Goal: Task Accomplishment & Management: Use online tool/utility

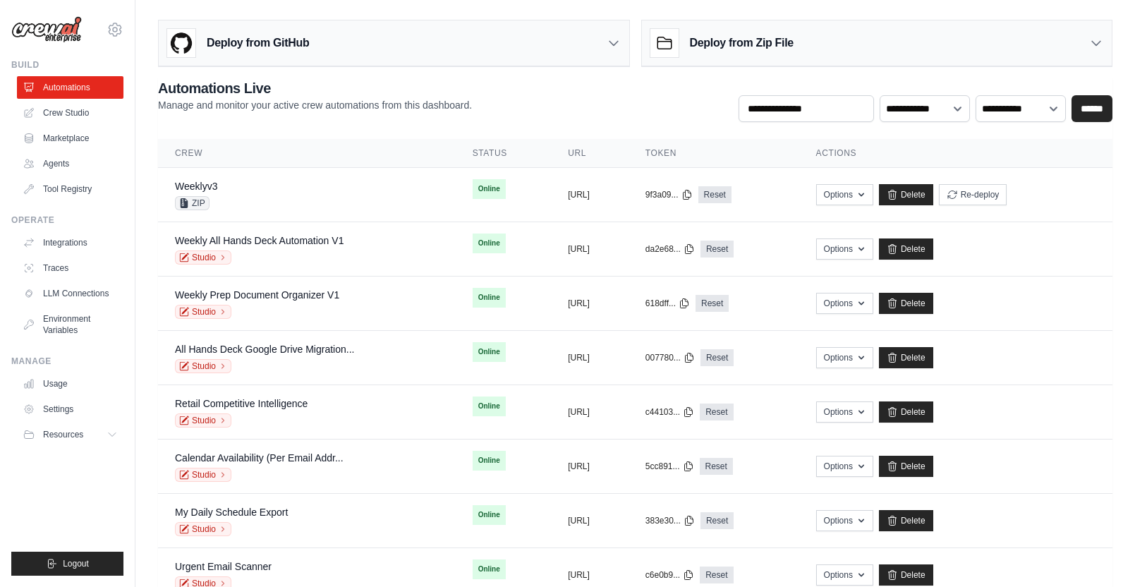
click at [783, 45] on h3 "Deploy from Zip File" at bounding box center [742, 43] width 104 height 17
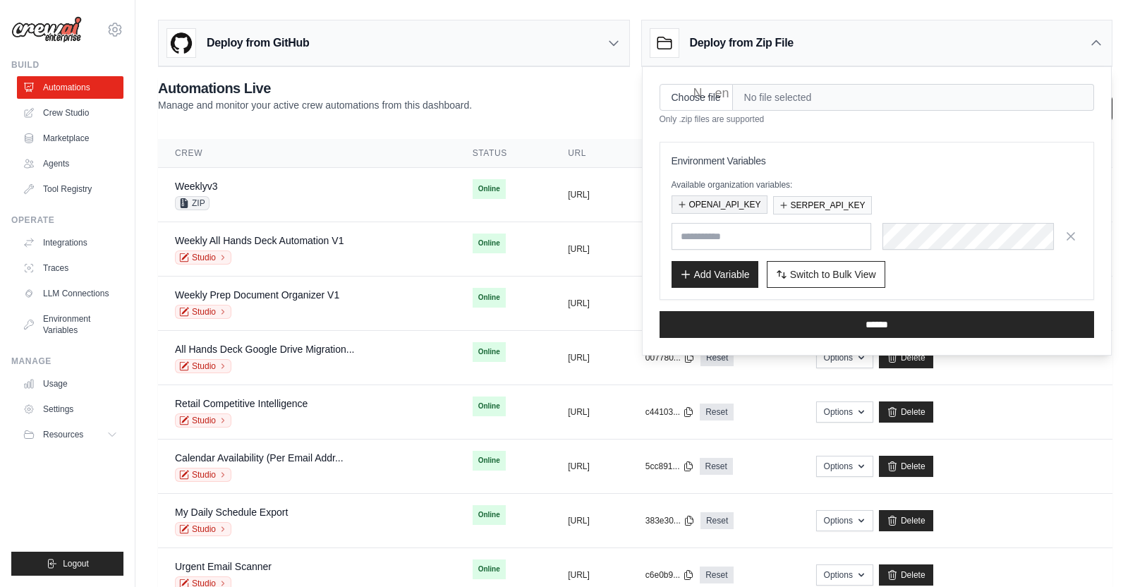
click at [723, 202] on button "OPENAI_API_KEY" at bounding box center [720, 204] width 96 height 18
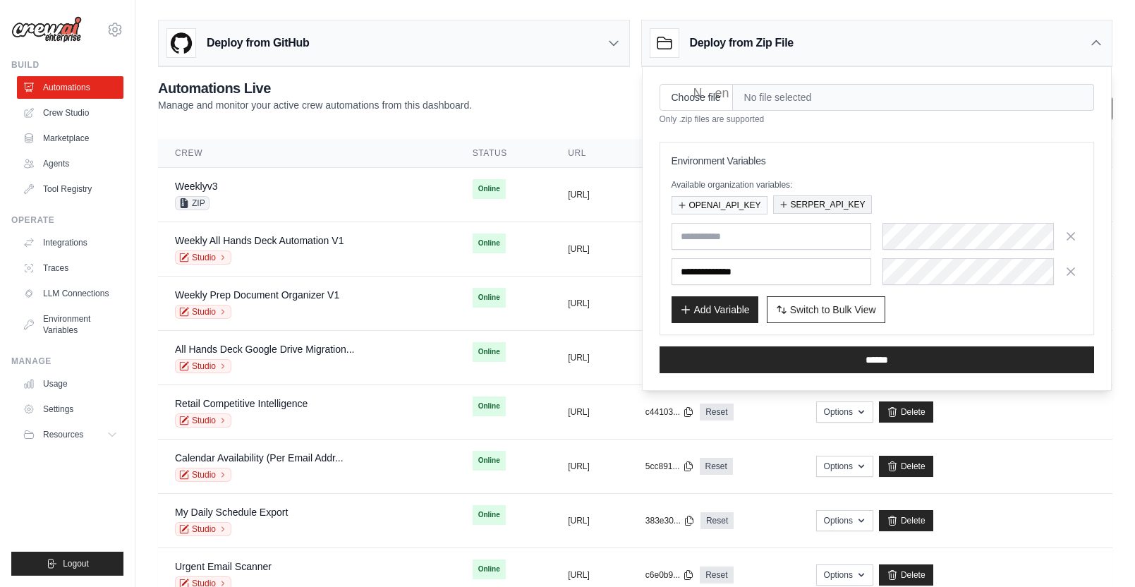
click at [803, 201] on button "SERPER_API_KEY" at bounding box center [822, 204] width 99 height 18
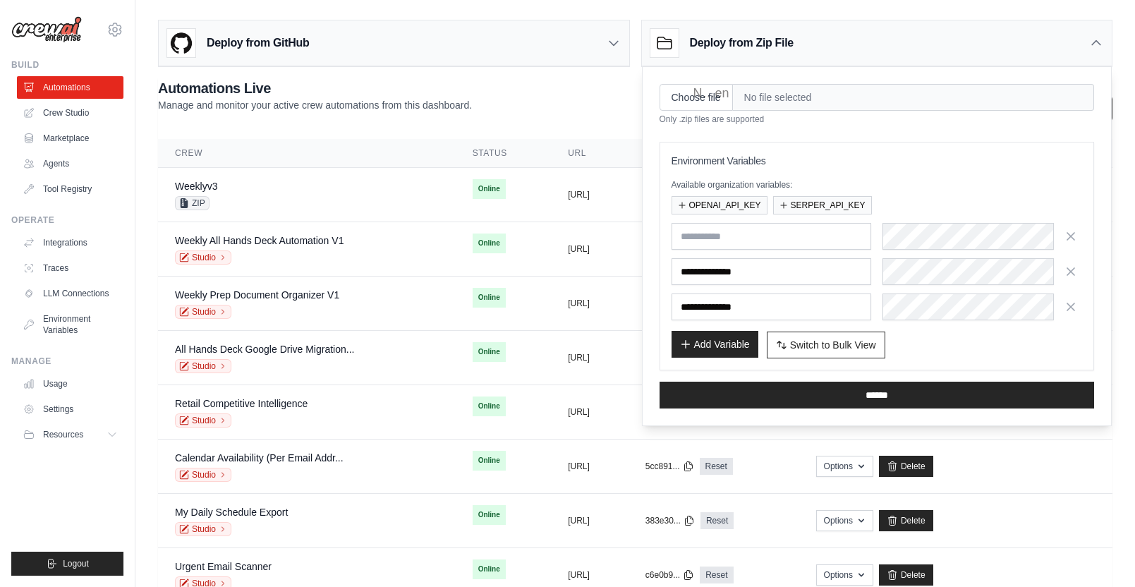
click at [735, 349] on button "Add Variable" at bounding box center [715, 344] width 87 height 27
click at [1074, 235] on icon "button" at bounding box center [1071, 236] width 14 height 14
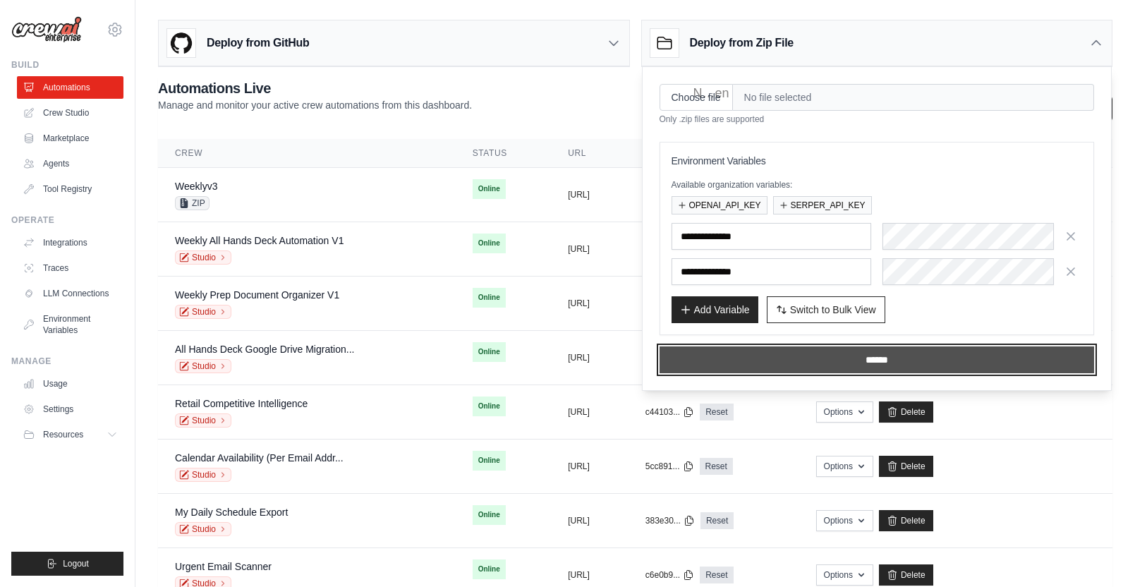
click at [922, 361] on input "******" at bounding box center [877, 359] width 435 height 27
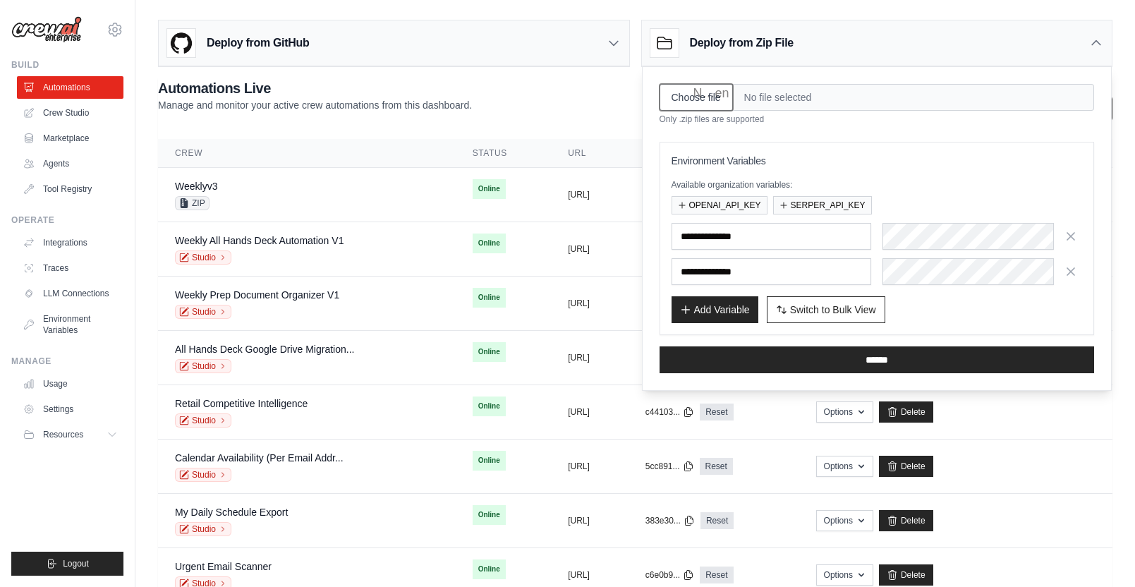
click at [703, 92] on input "Choose file" at bounding box center [696, 97] width 73 height 27
type input "**********"
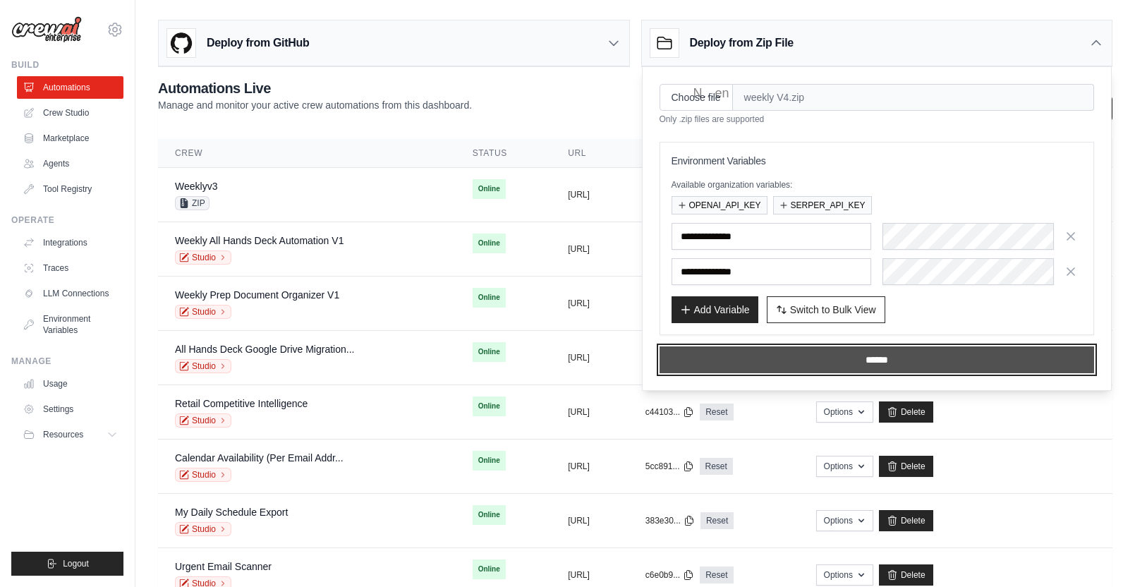
click at [884, 360] on input "******" at bounding box center [877, 359] width 435 height 27
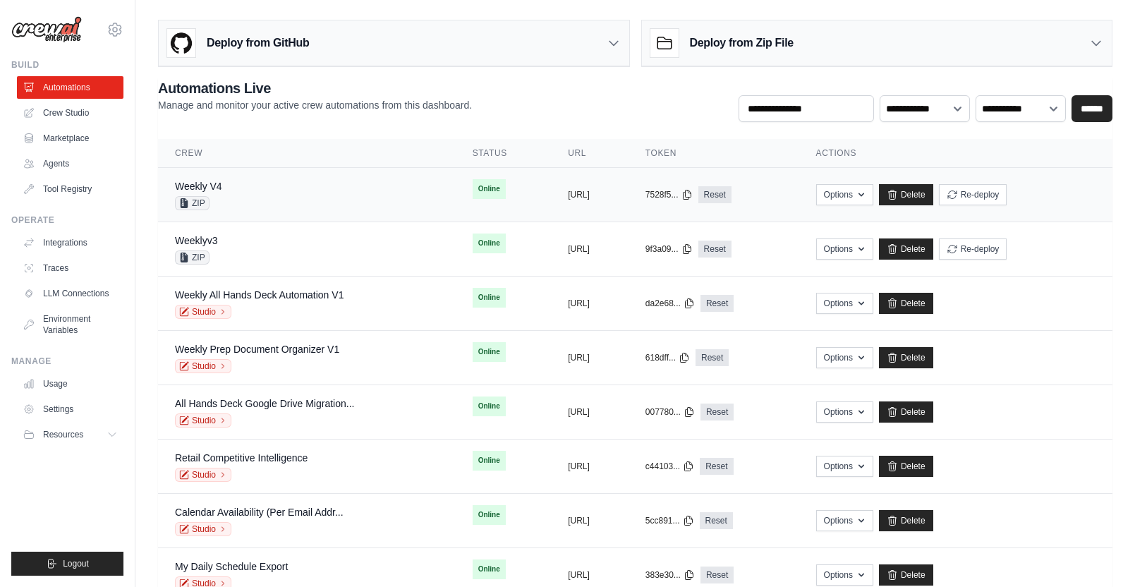
click at [353, 186] on div "Weekly V4 ZIP" at bounding box center [307, 194] width 264 height 31
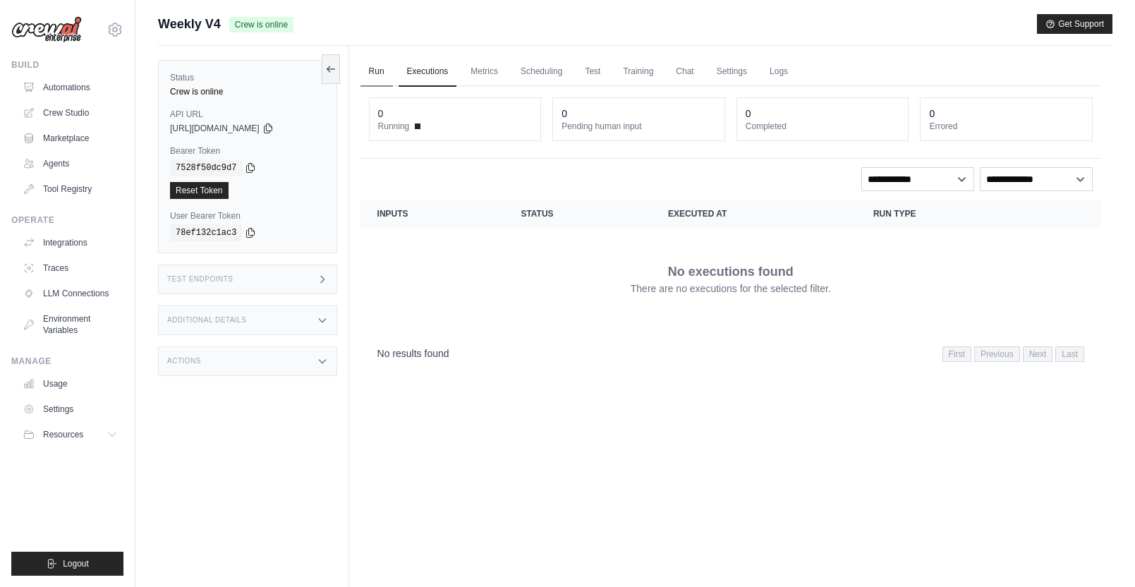
click at [387, 71] on link "Run" at bounding box center [377, 72] width 32 height 30
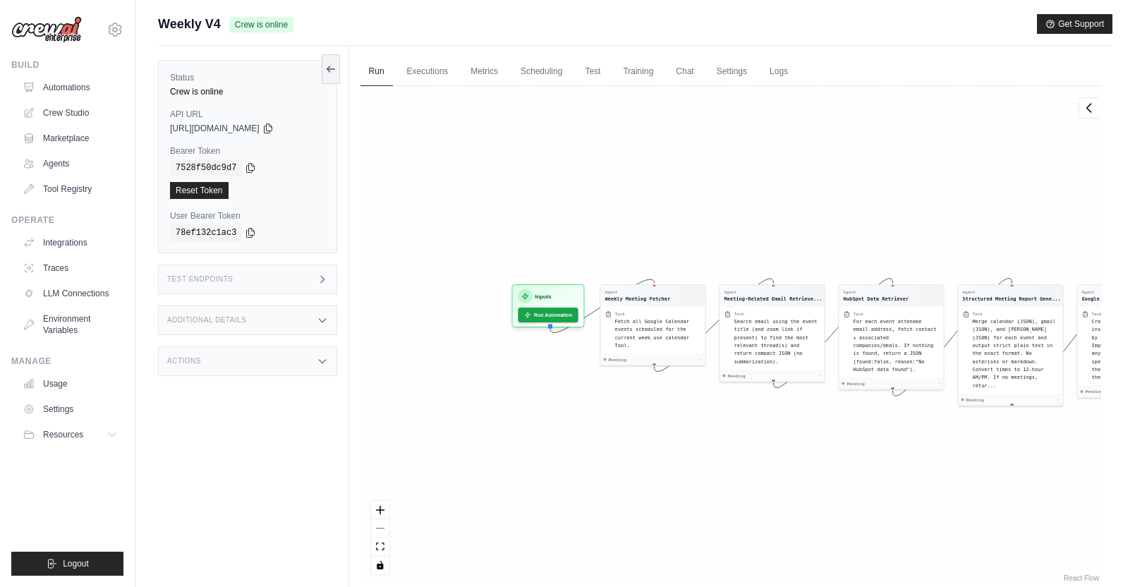
drag, startPoint x: 538, startPoint y: 200, endPoint x: 743, endPoint y: 198, distance: 204.6
click at [746, 199] on div "Agent Weekly Meeting Fetcher Task Fetch all Google Calendar events scheduled fo…" at bounding box center [731, 335] width 741 height 499
click at [552, 317] on button "Run Automation" at bounding box center [542, 309] width 63 height 16
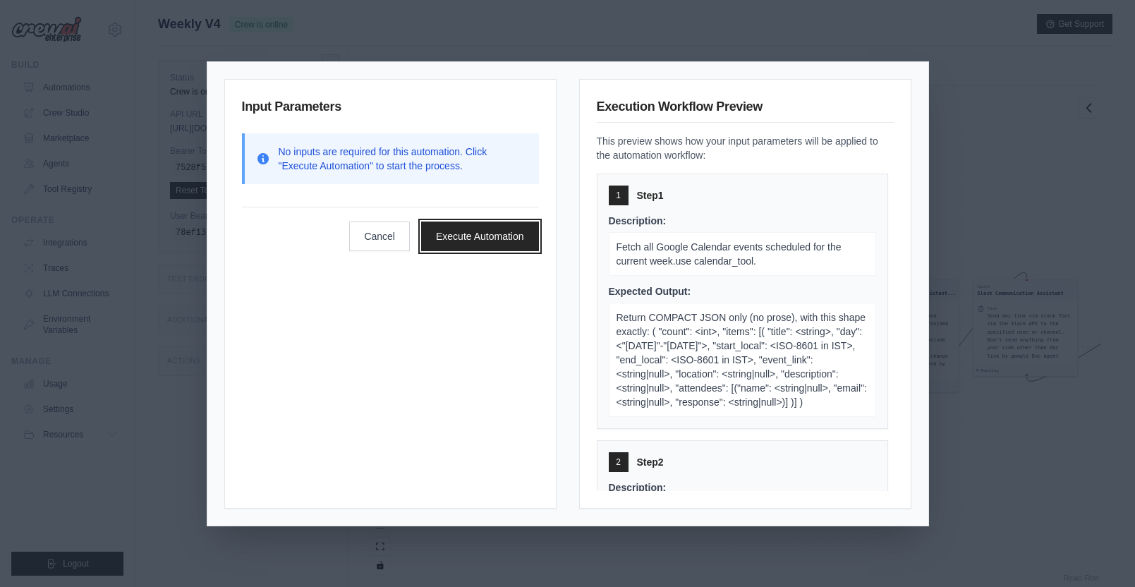
click at [521, 243] on button "Execute Automation" at bounding box center [480, 237] width 118 height 30
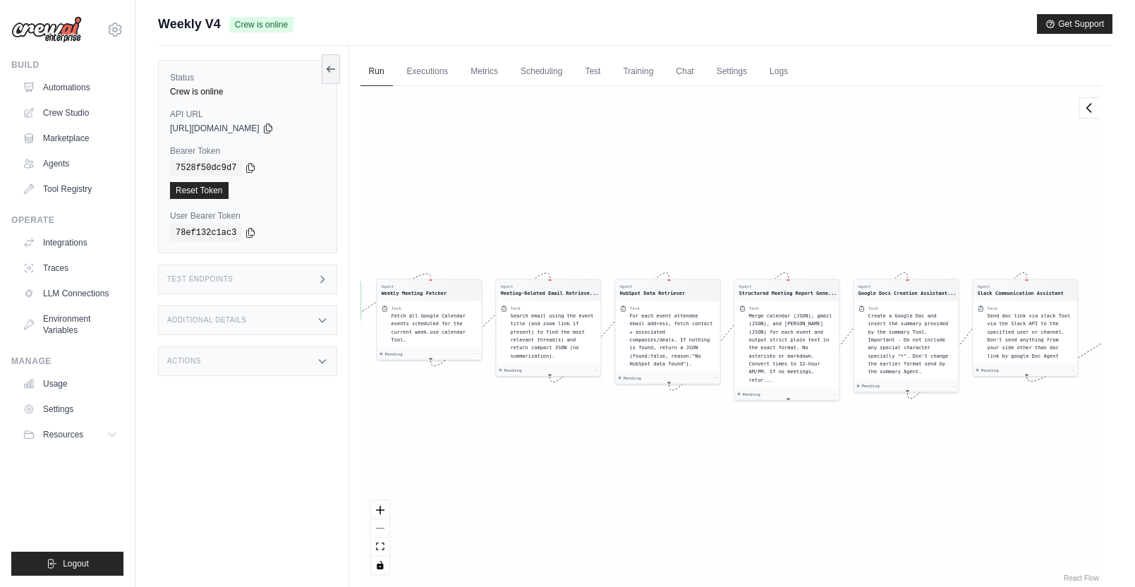
scroll to position [171, 0]
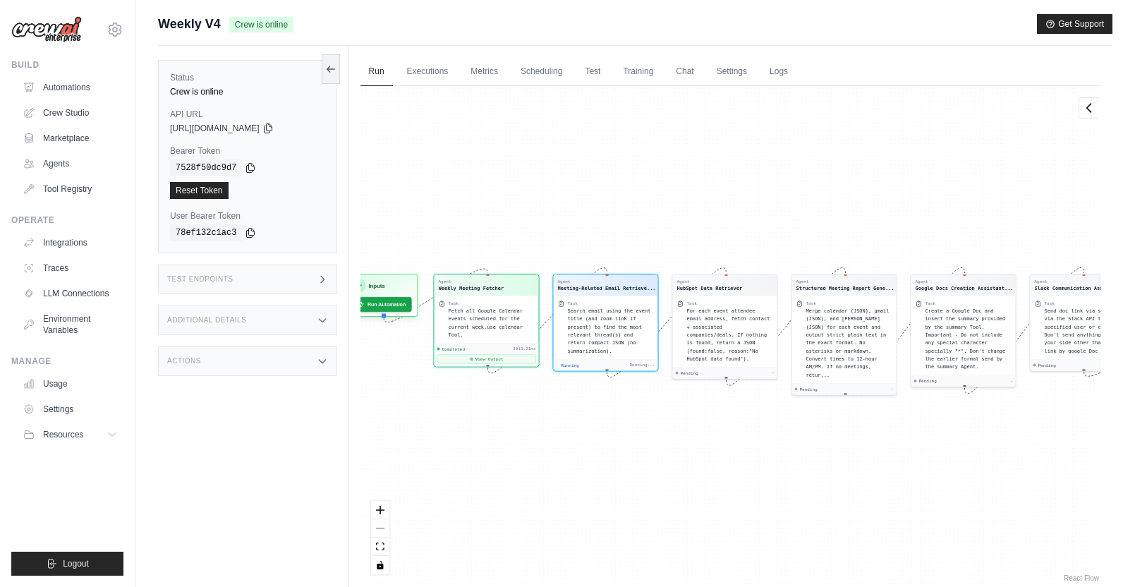
drag, startPoint x: 607, startPoint y: 444, endPoint x: 664, endPoint y: 440, distance: 57.4
click at [664, 440] on div "Agent Weekly Meeting Fetcher Task Fetch all Google Calendar events scheduled fo…" at bounding box center [731, 335] width 741 height 499
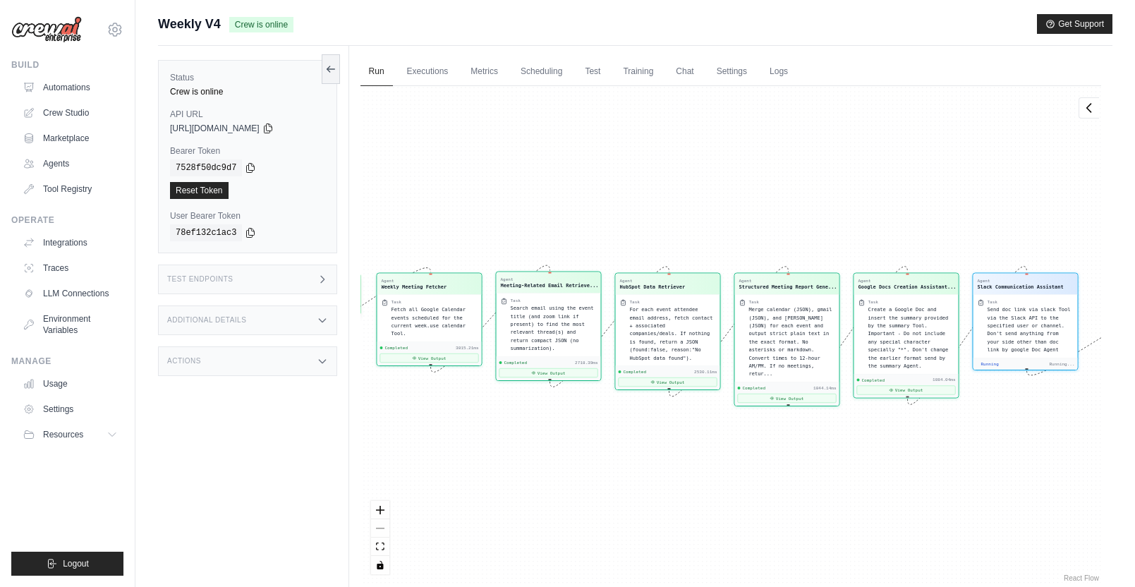
scroll to position [1145, 0]
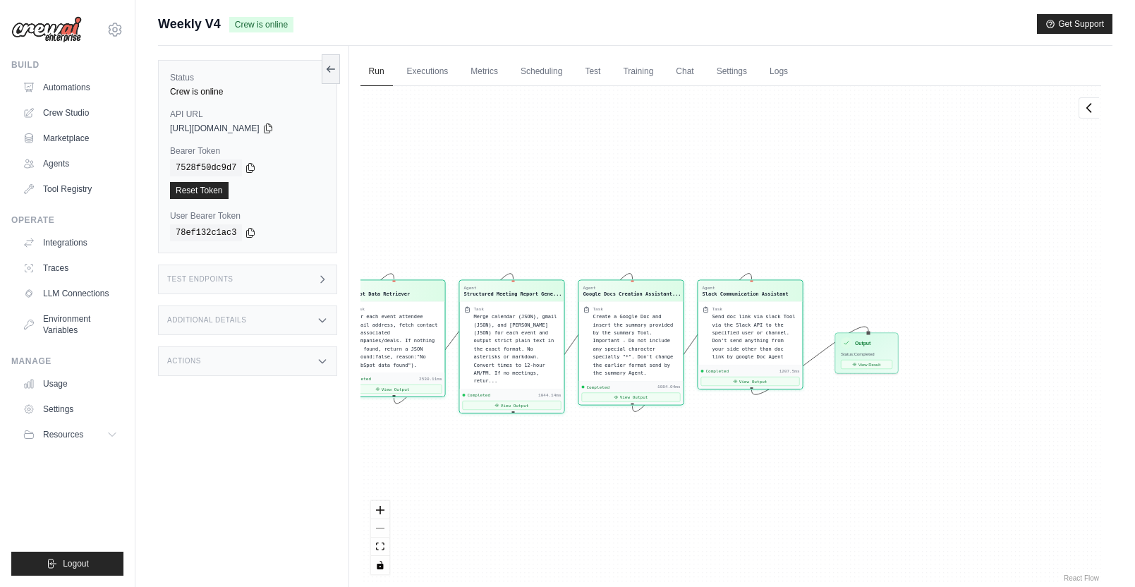
drag, startPoint x: 1039, startPoint y: 442, endPoint x: 763, endPoint y: 447, distance: 276.6
click at [762, 449] on div "Agent Weekly Meeting Fetcher Task Fetch all Google Calendar events scheduled fo…" at bounding box center [731, 335] width 741 height 499
click at [856, 365] on button "View Result" at bounding box center [861, 362] width 52 height 9
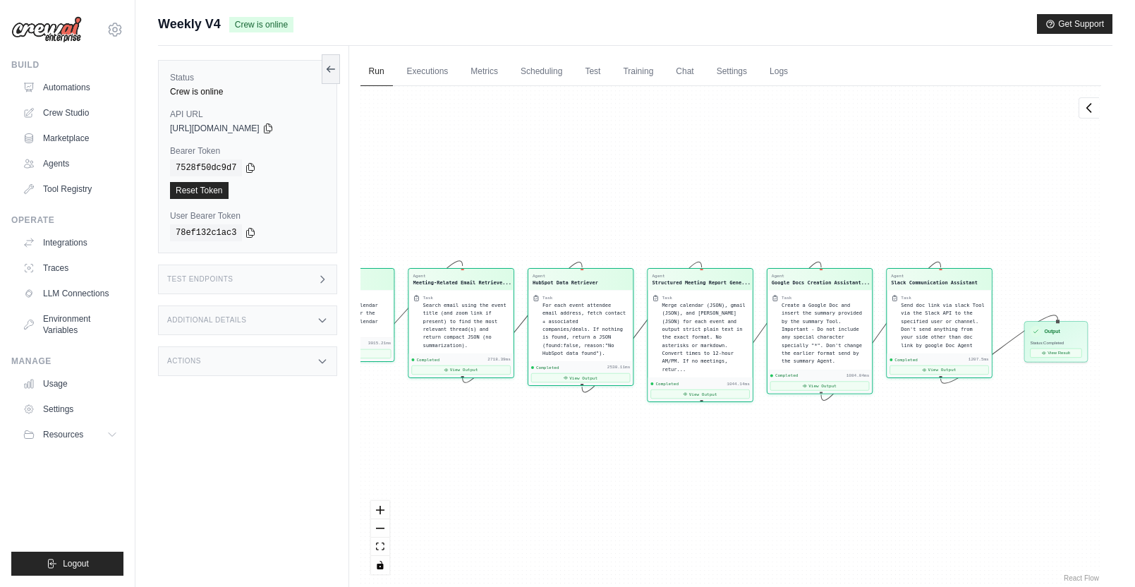
drag, startPoint x: 888, startPoint y: 473, endPoint x: 692, endPoint y: 478, distance: 195.5
click at [691, 480] on div "Agent Weekly Meeting Fetcher Task Fetch all Google Calendar events scheduled fo…" at bounding box center [731, 335] width 741 height 499
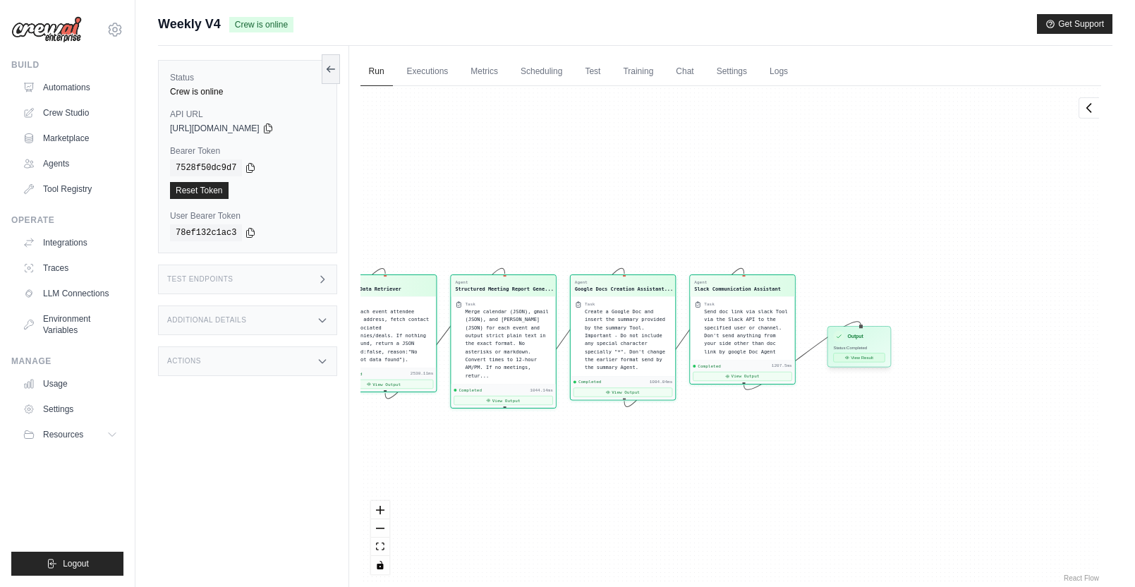
click at [865, 357] on button "View Result" at bounding box center [859, 357] width 52 height 9
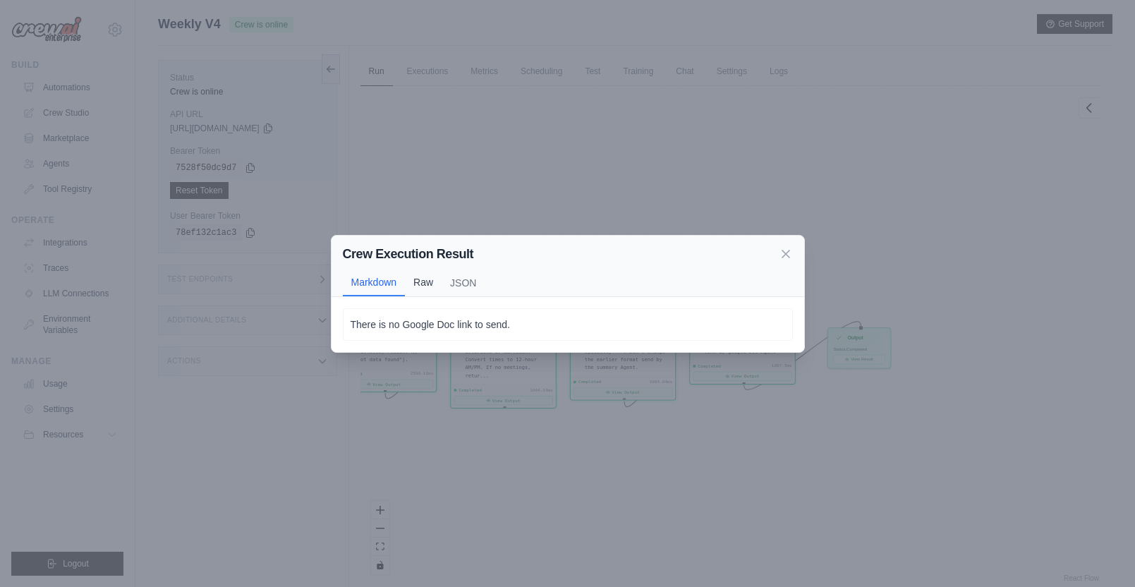
click at [433, 283] on button "Raw" at bounding box center [423, 282] width 37 height 27
drag, startPoint x: 768, startPoint y: 254, endPoint x: 777, endPoint y: 253, distance: 9.2
click at [768, 254] on div "Crew Execution Result" at bounding box center [568, 256] width 450 height 20
click at [782, 253] on icon at bounding box center [786, 255] width 14 height 14
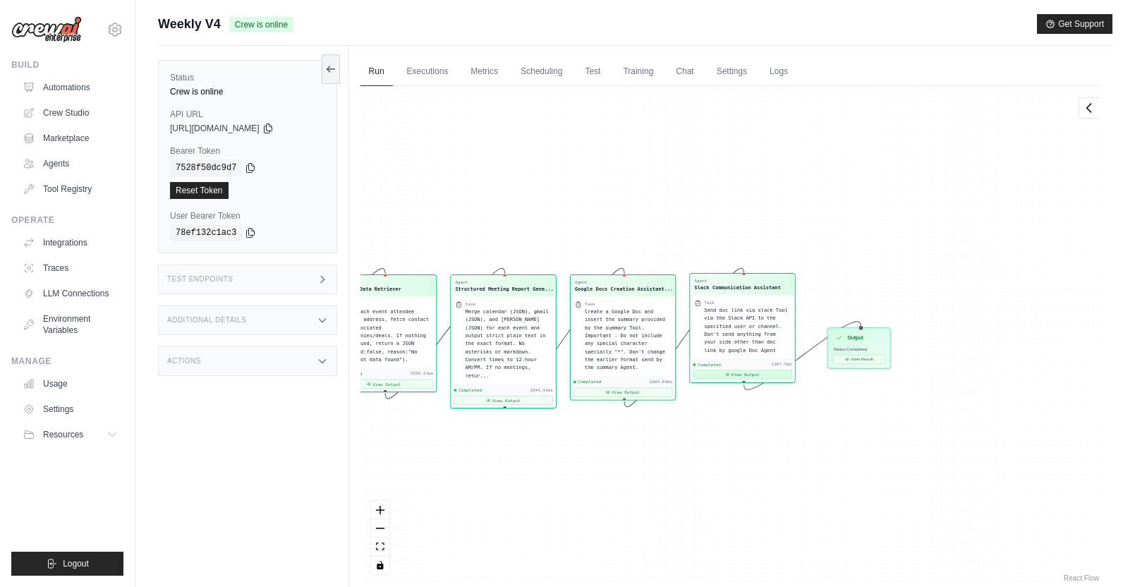
click at [722, 374] on button "View Output" at bounding box center [742, 374] width 99 height 9
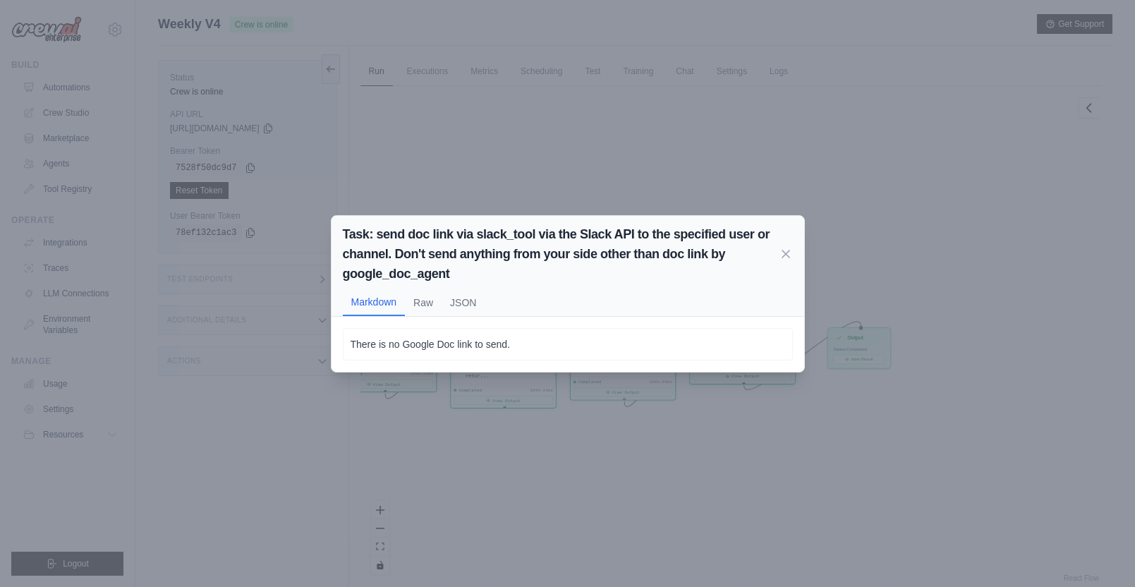
click at [785, 255] on icon at bounding box center [786, 254] width 14 height 14
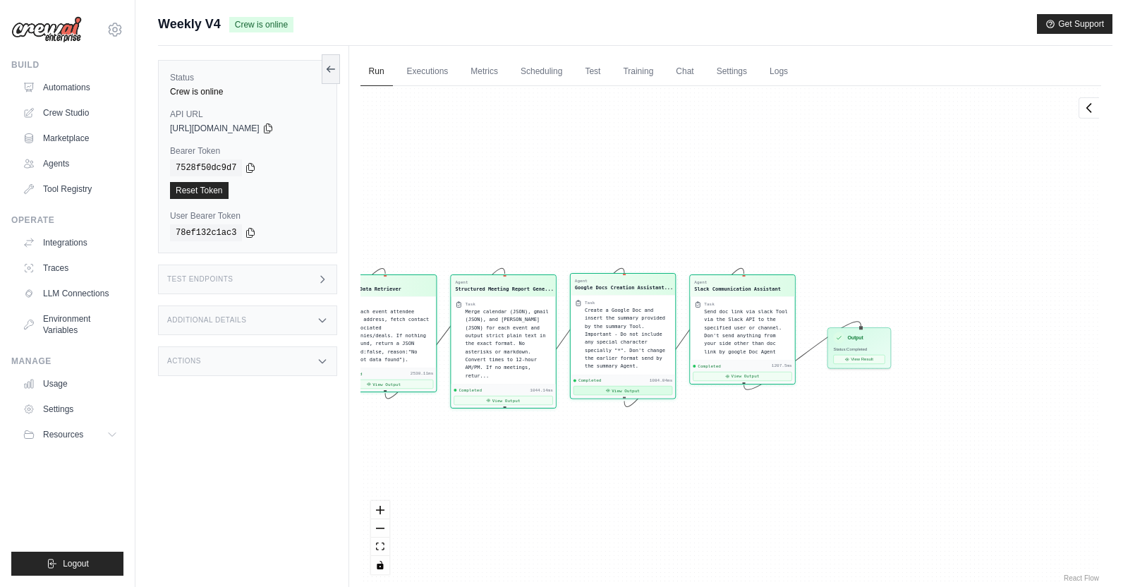
click at [620, 391] on button "View Output" at bounding box center [622, 390] width 99 height 9
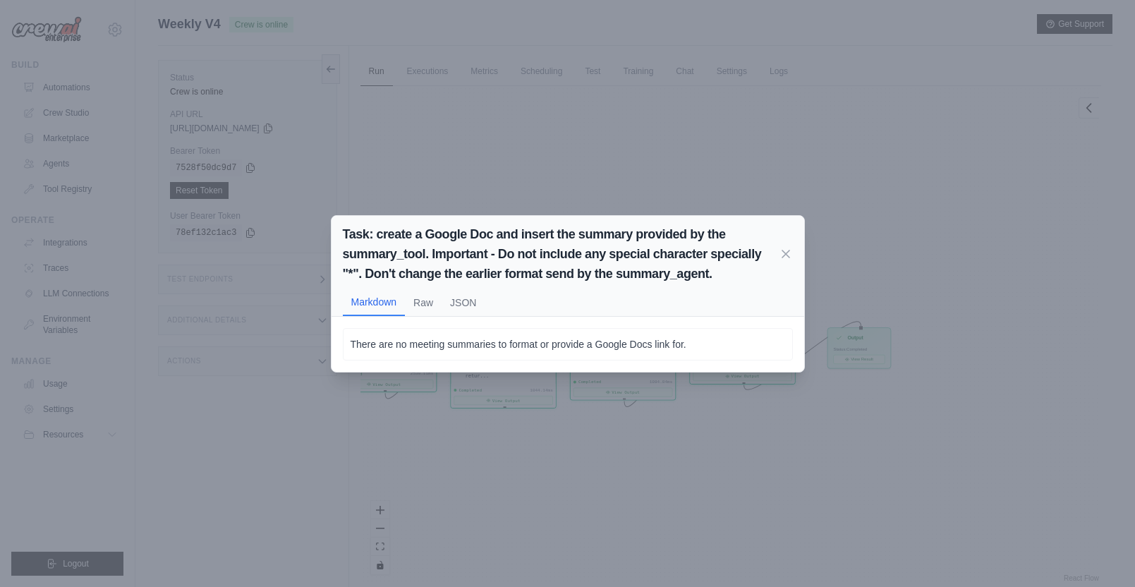
click at [672, 468] on div "Task: create a Google Doc and insert the summary provided by the summary_tool. …" at bounding box center [567, 293] width 1135 height 587
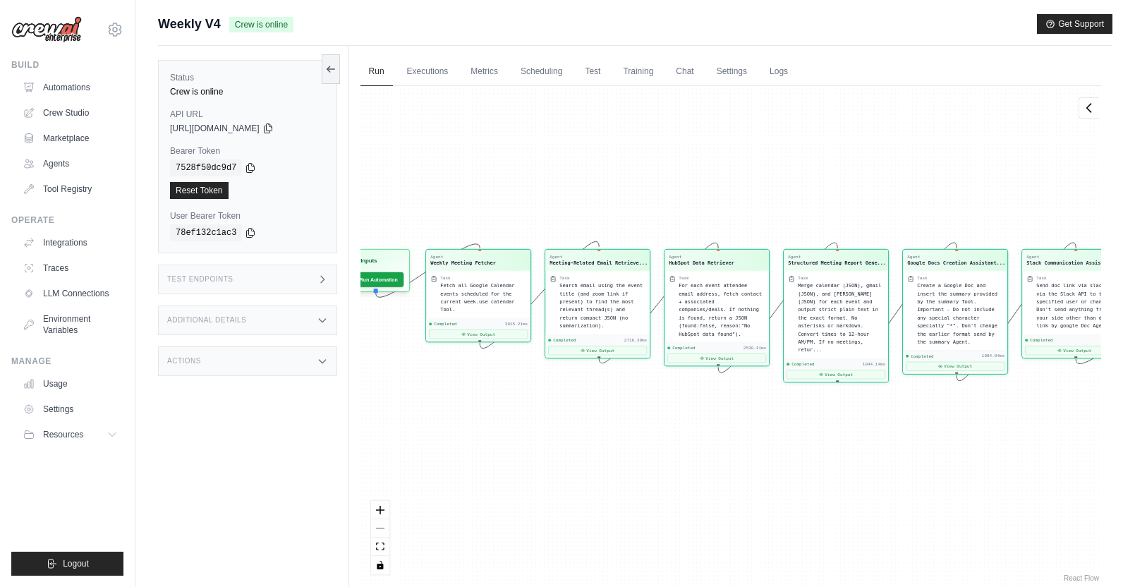
drag, startPoint x: 968, startPoint y: 440, endPoint x: 972, endPoint y: 430, distance: 10.7
click at [972, 430] on div "Agent Weekly Meeting Fetcher Task Fetch all Google Calendar events scheduled fo…" at bounding box center [731, 335] width 741 height 499
click at [842, 368] on button "View Output" at bounding box center [836, 372] width 99 height 9
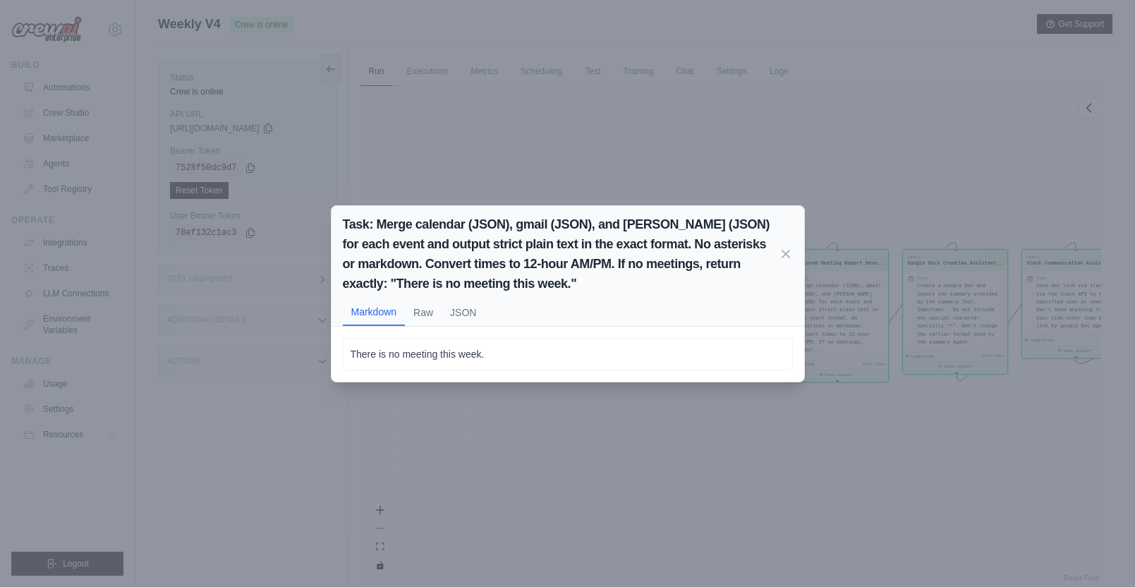
click at [561, 467] on div "Task: Merge calendar (JSON), gmail (JSON), and hubspot (JSON) for each event an…" at bounding box center [567, 293] width 1135 height 587
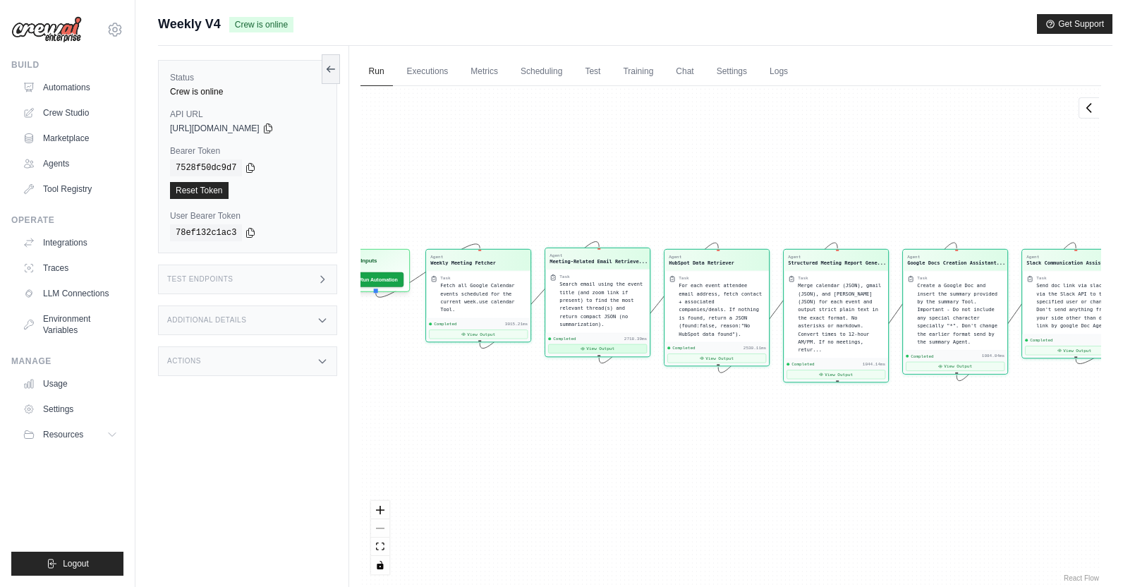
click at [617, 350] on button "View Output" at bounding box center [597, 348] width 99 height 9
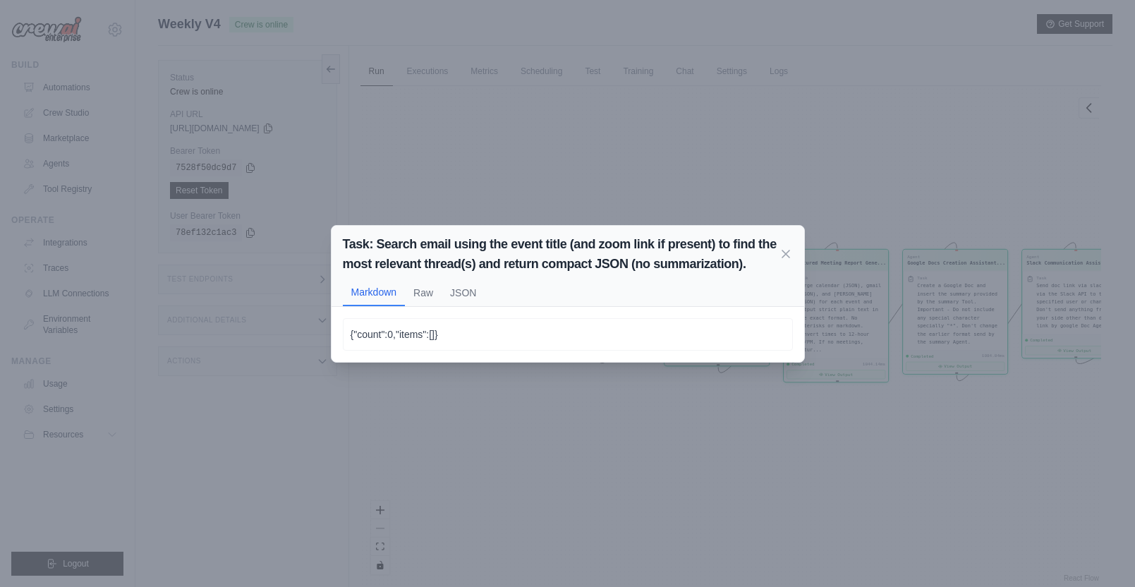
click at [573, 467] on div "Task: Search email using the event title (and zoom link if present) to find the…" at bounding box center [567, 293] width 1135 height 587
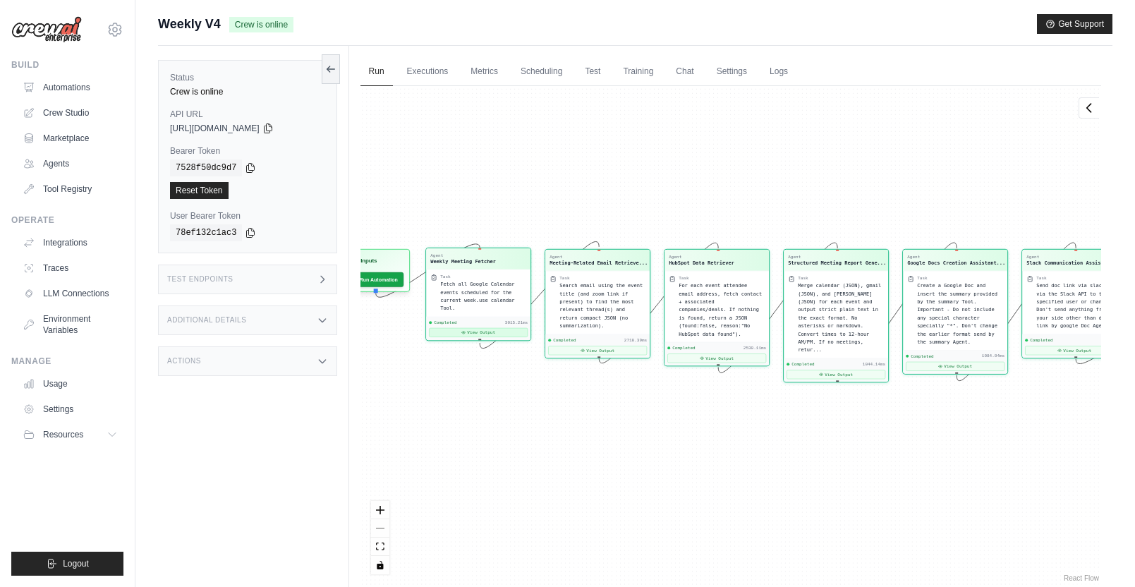
click at [496, 332] on button "View Output" at bounding box center [478, 332] width 99 height 9
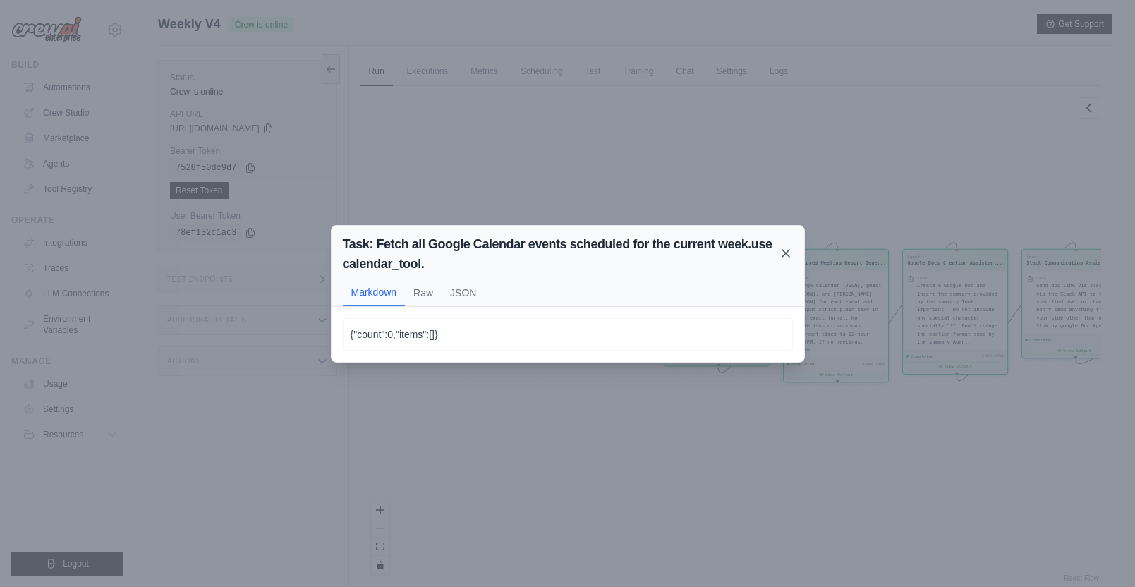
click at [781, 254] on icon at bounding box center [786, 253] width 14 height 14
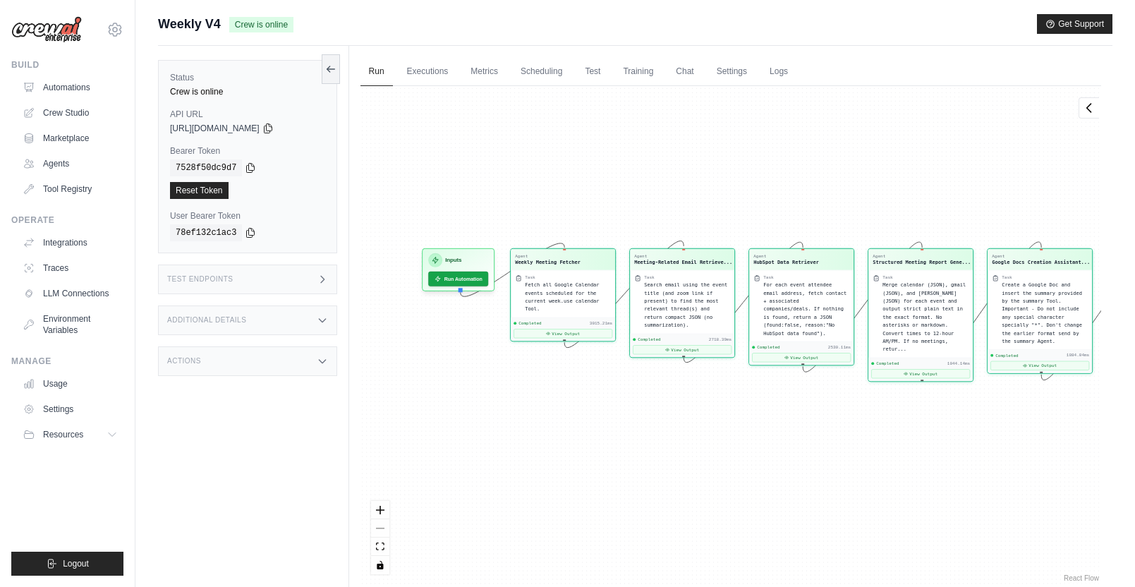
drag, startPoint x: 577, startPoint y: 432, endPoint x: 650, endPoint y: 432, distance: 72.7
click at [650, 432] on div "Agent Weekly Meeting Fetcher Task Fetch all Google Calendar events scheduled fo…" at bounding box center [731, 335] width 741 height 499
click at [432, 71] on link "Executions" at bounding box center [428, 72] width 59 height 30
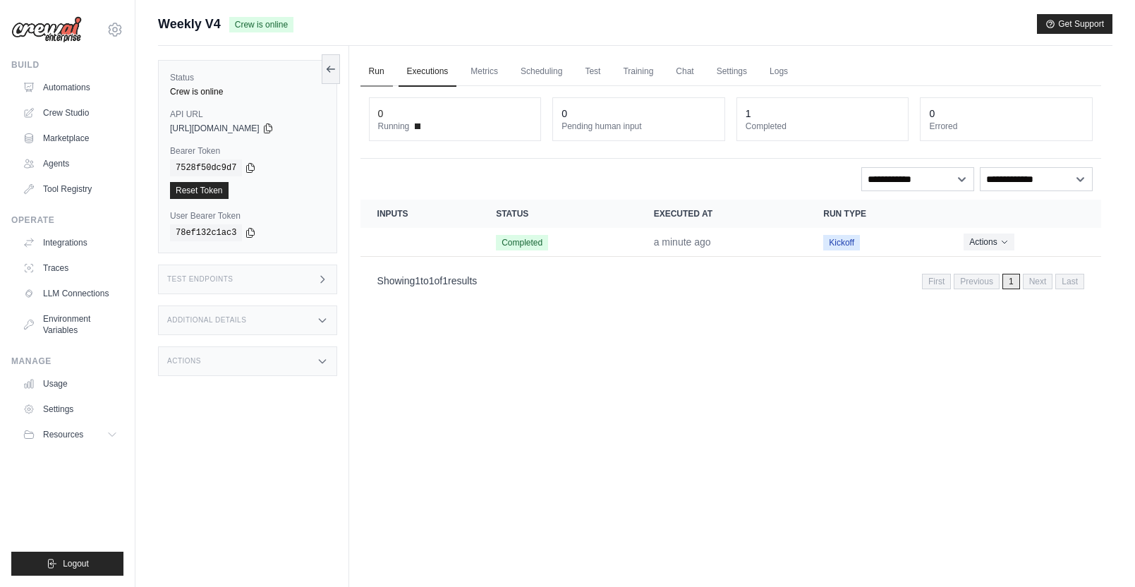
click at [382, 71] on link "Run" at bounding box center [377, 72] width 32 height 30
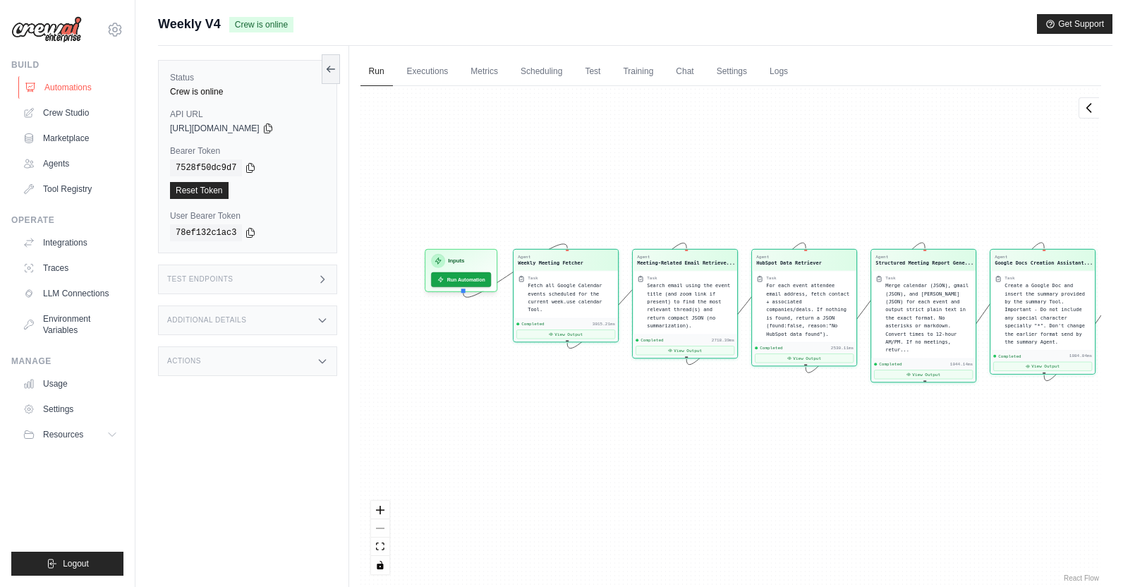
click at [68, 87] on link "Automations" at bounding box center [71, 87] width 107 height 23
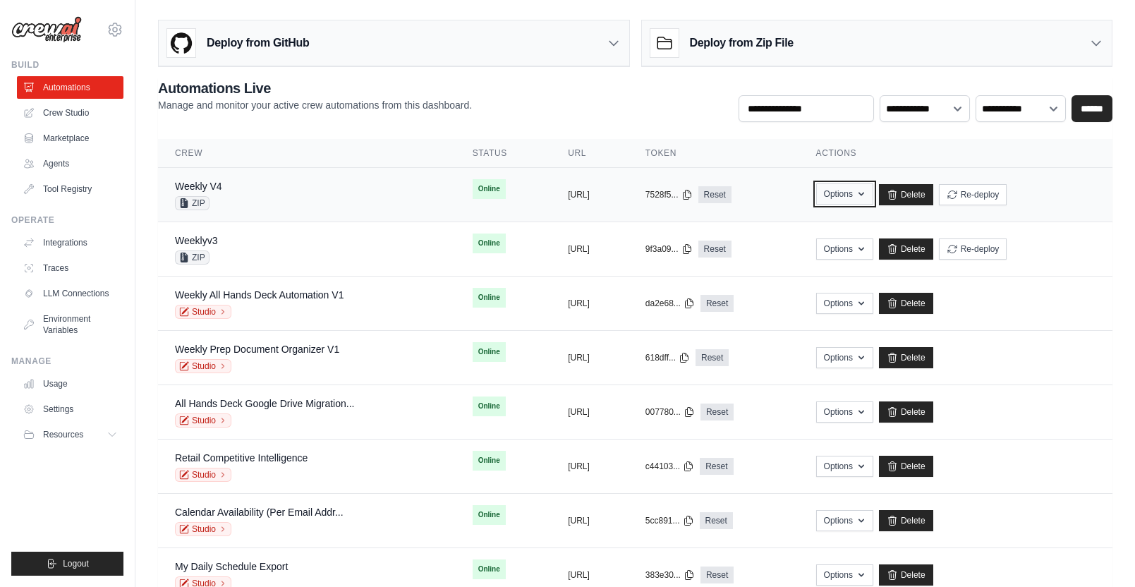
click at [873, 193] on button "Options" at bounding box center [844, 193] width 57 height 21
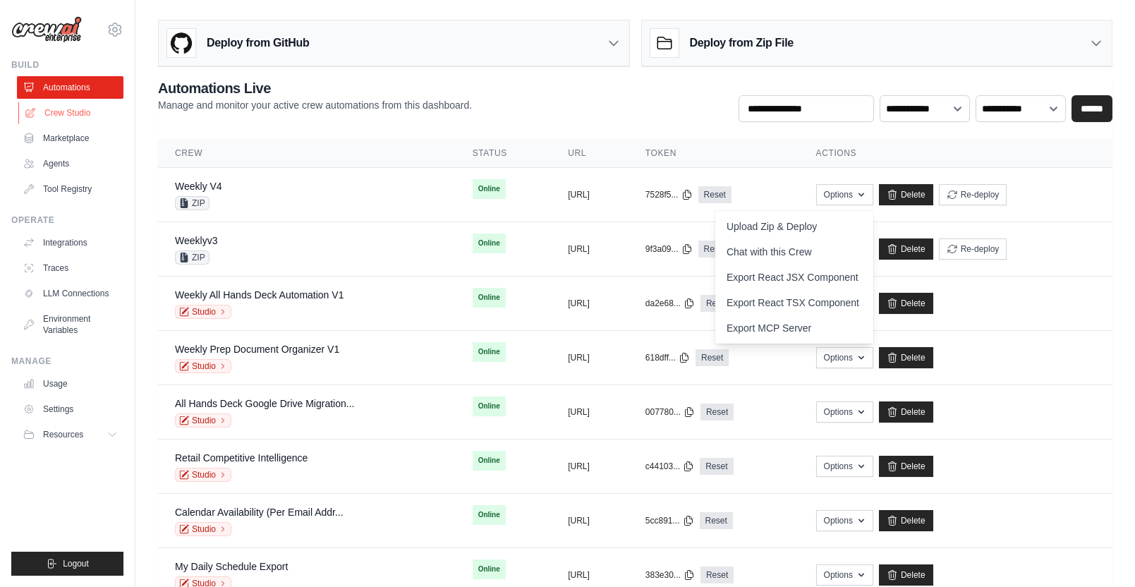
click at [73, 112] on link "Crew Studio" at bounding box center [71, 113] width 107 height 23
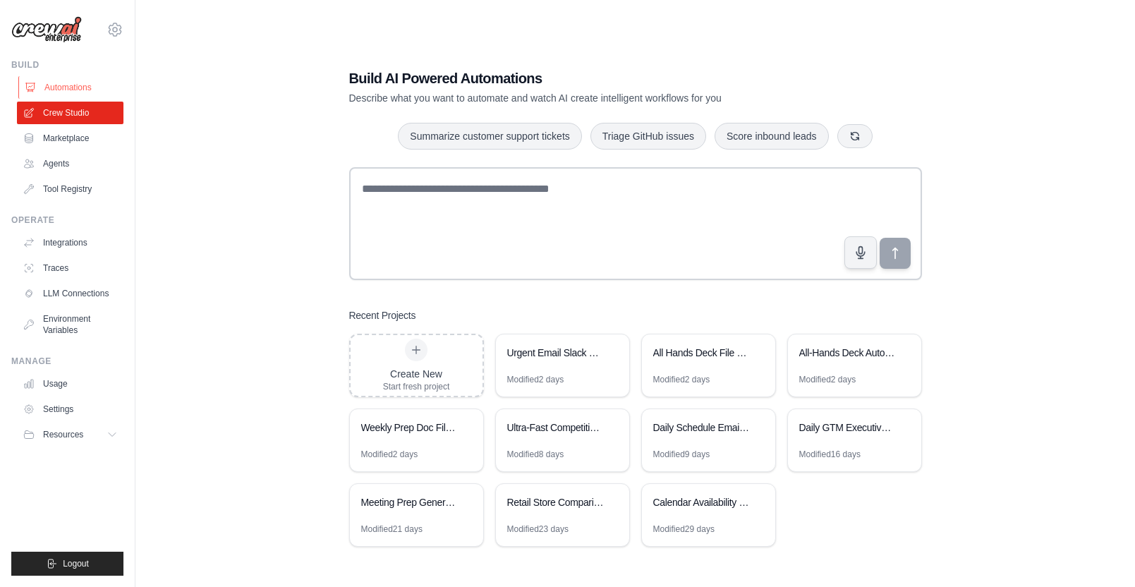
click at [78, 90] on link "Automations" at bounding box center [71, 87] width 107 height 23
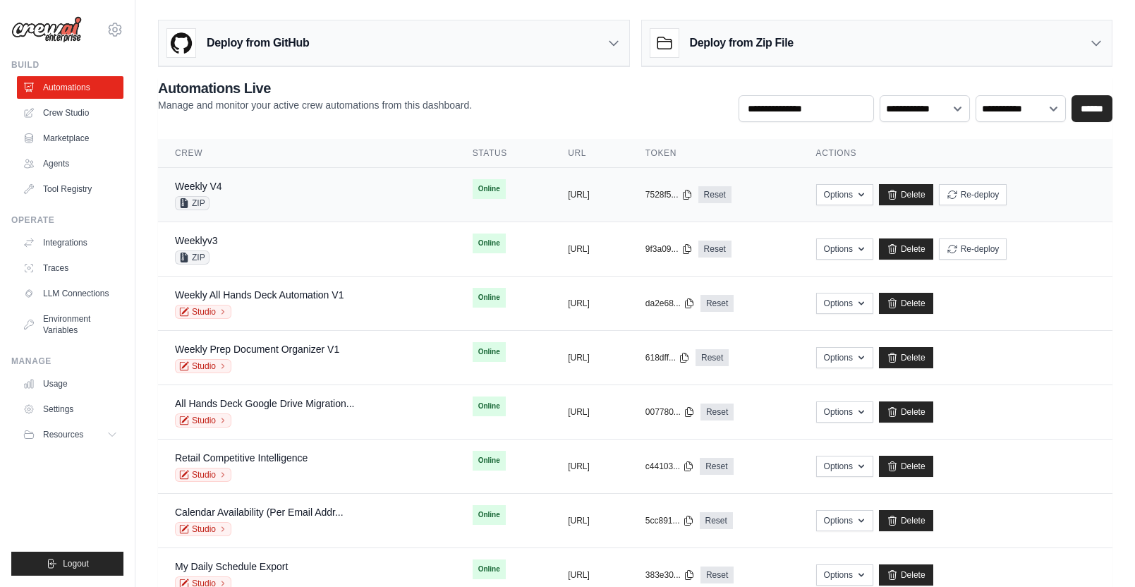
click at [360, 195] on div "Weekly V4 ZIP" at bounding box center [307, 194] width 264 height 31
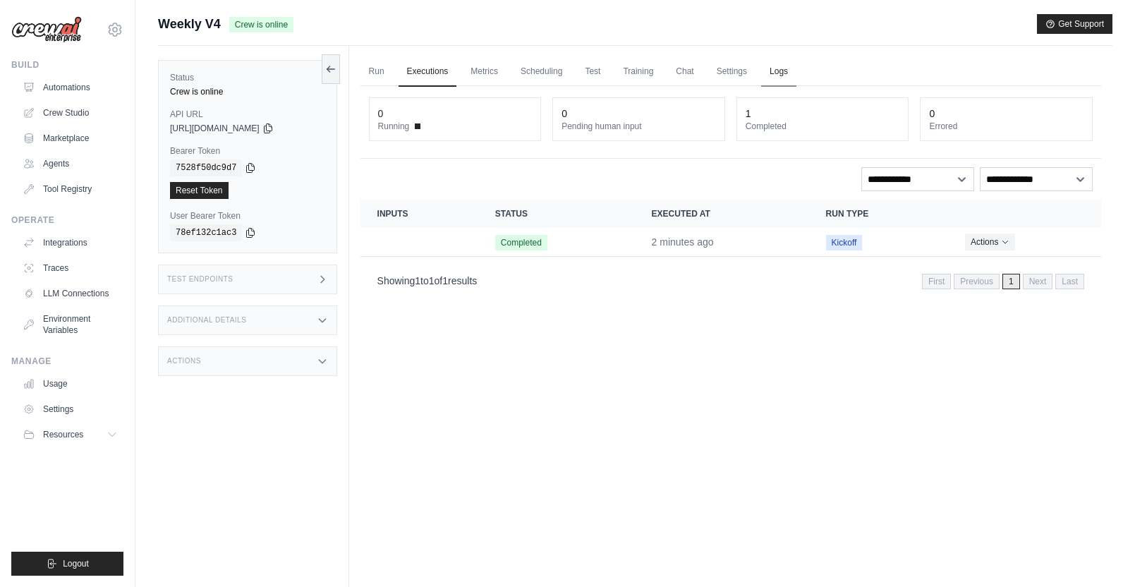
click at [790, 71] on link "Logs" at bounding box center [778, 72] width 35 height 30
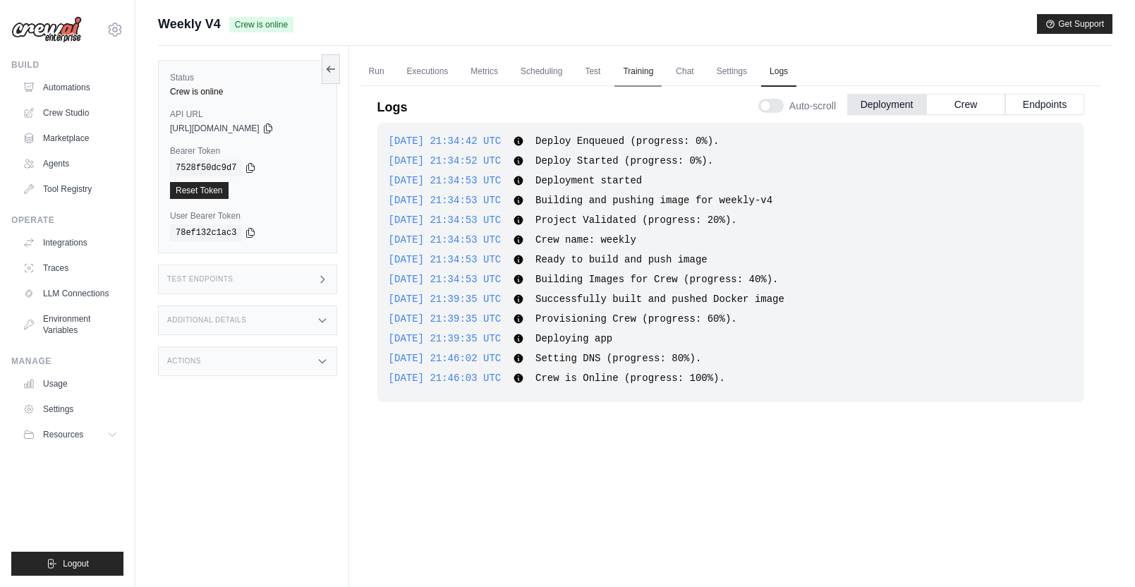
click at [653, 68] on link "Training" at bounding box center [637, 72] width 47 height 30
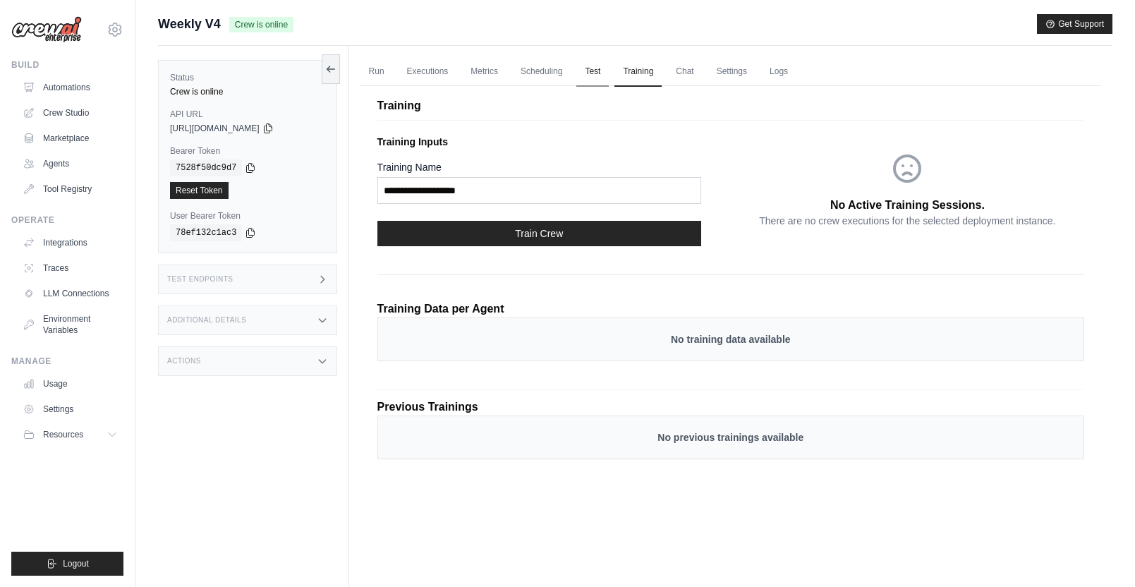
click at [588, 66] on link "Test" at bounding box center [592, 72] width 32 height 30
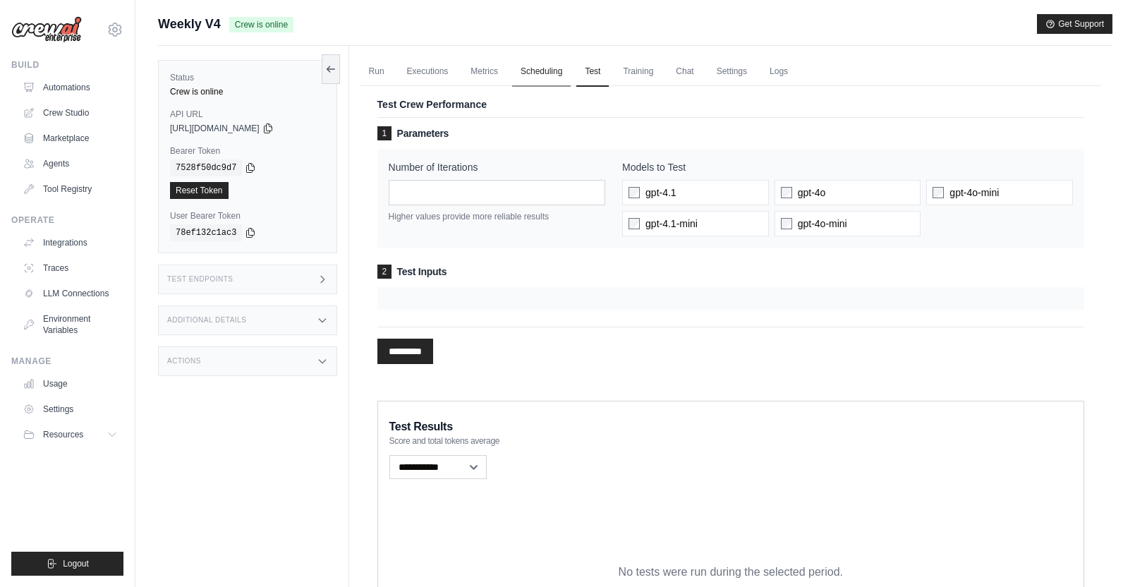
click at [549, 70] on link "Scheduling" at bounding box center [541, 72] width 59 height 30
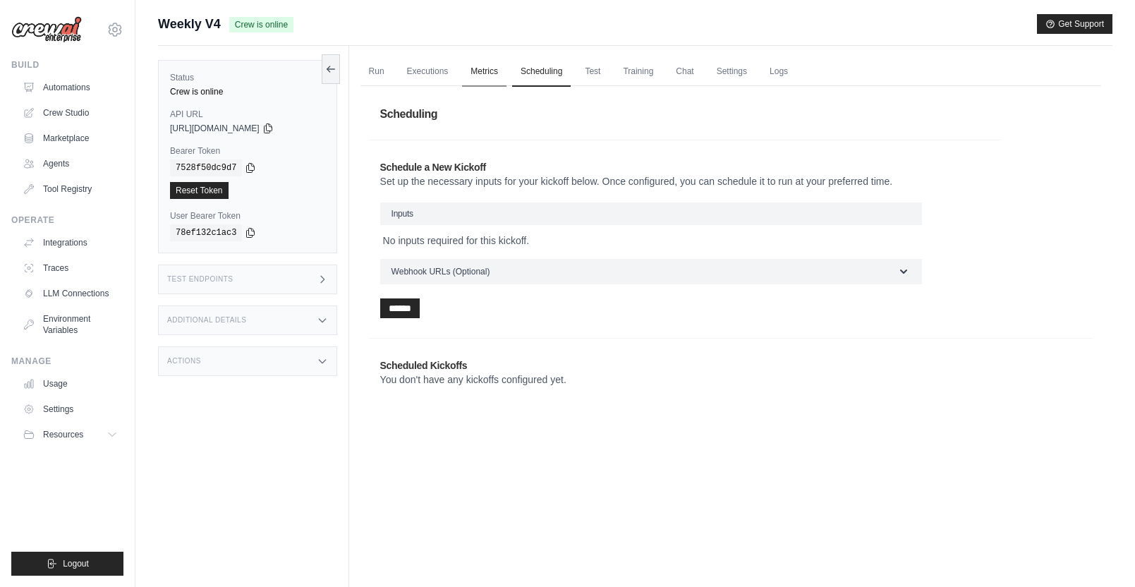
click at [487, 65] on link "Metrics" at bounding box center [484, 72] width 44 height 30
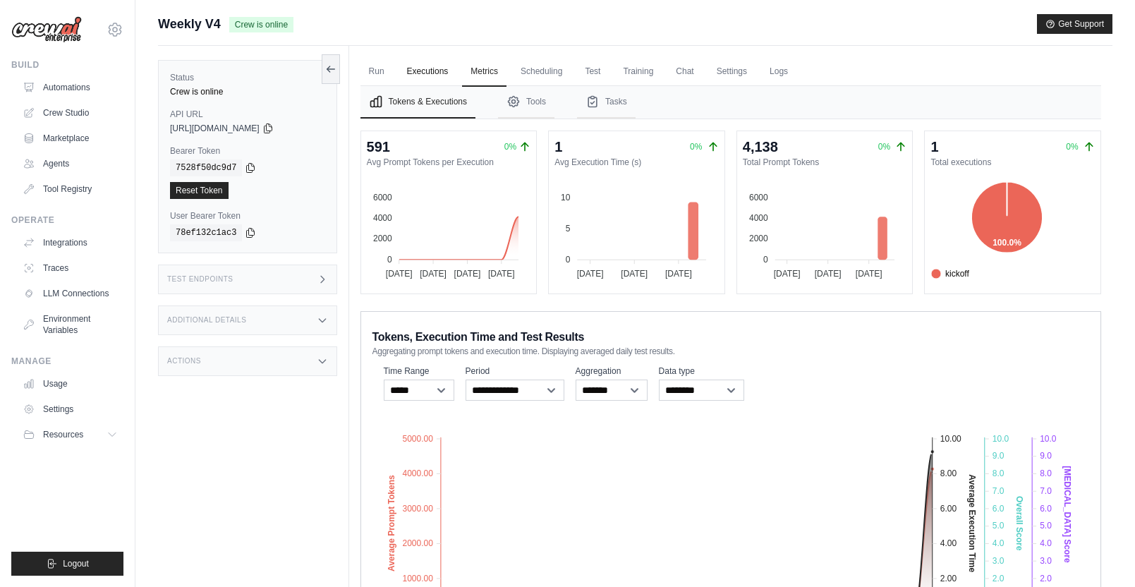
click at [437, 68] on link "Executions" at bounding box center [428, 72] width 59 height 30
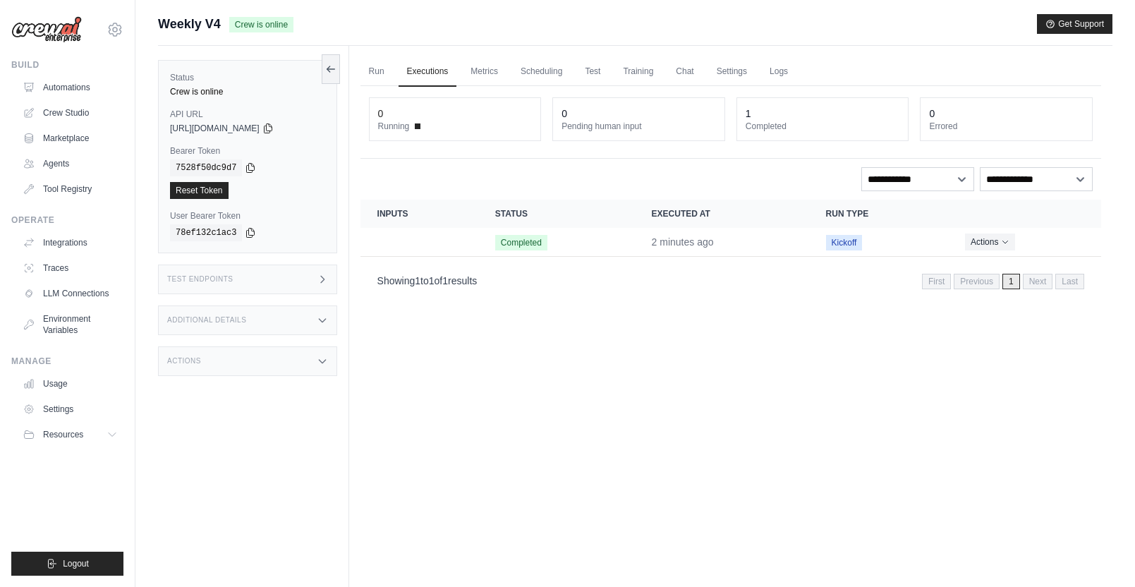
click at [305, 275] on div "Test Endpoints" at bounding box center [247, 280] width 179 height 30
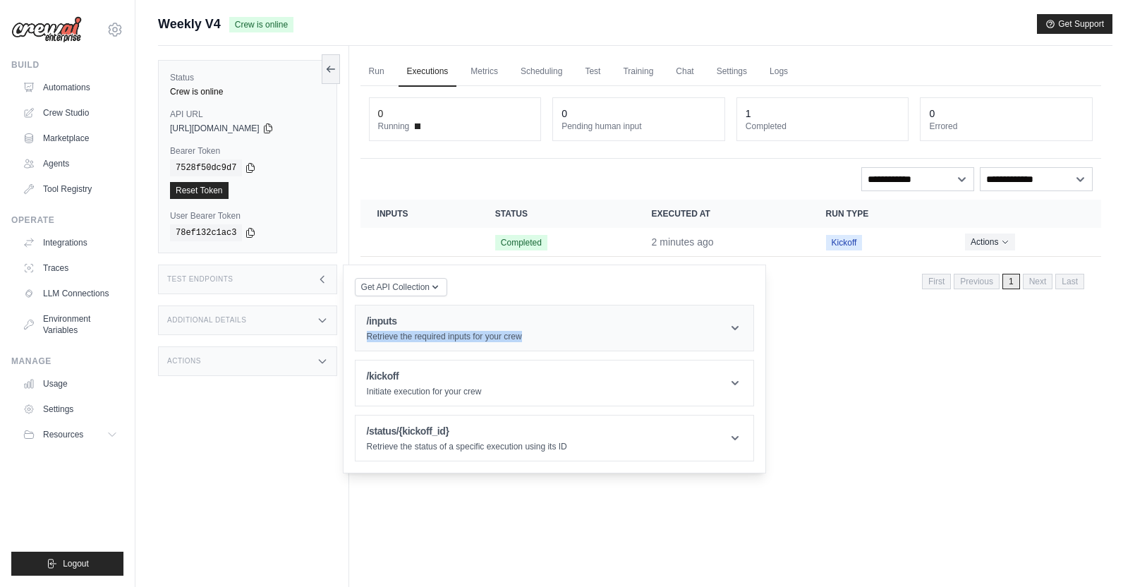
click at [523, 331] on header "/inputs Retrieve the required inputs for your crew" at bounding box center [555, 327] width 398 height 45
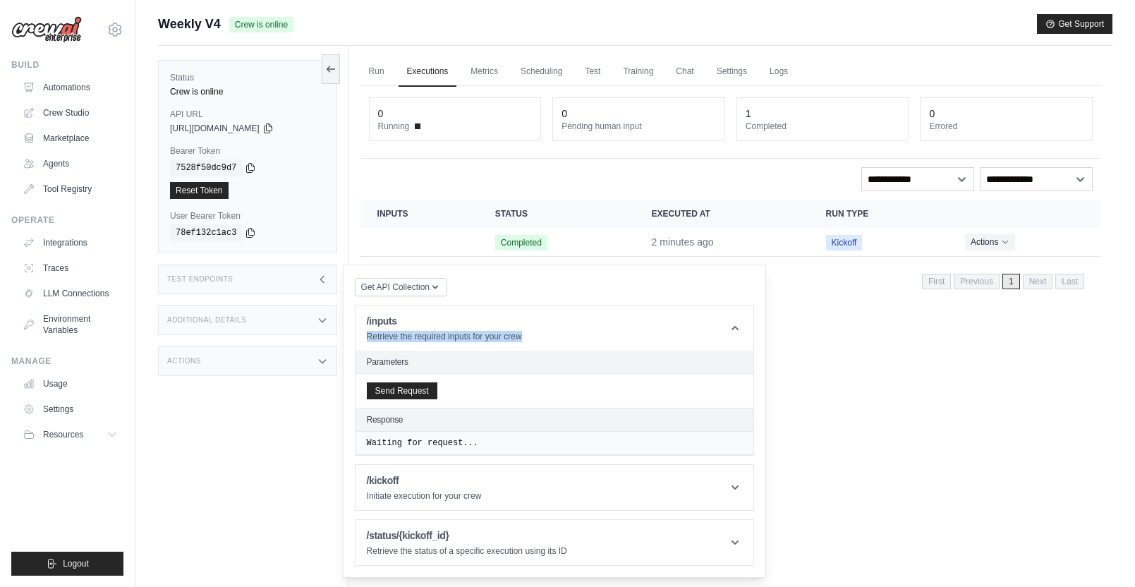
scroll to position [60, 0]
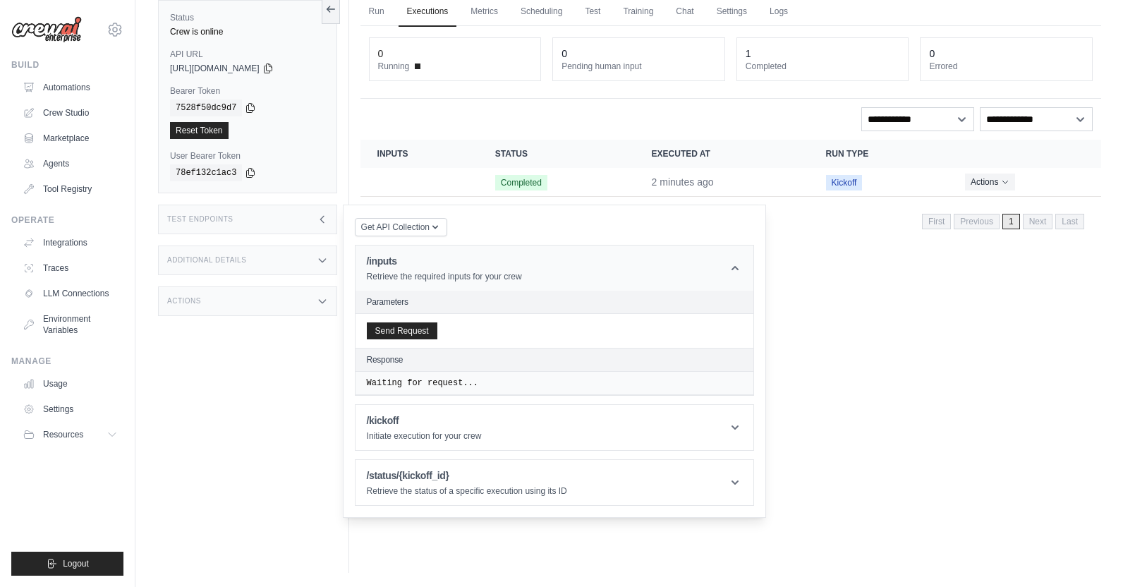
click at [698, 272] on header "/inputs Retrieve the required inputs for your crew" at bounding box center [555, 268] width 398 height 45
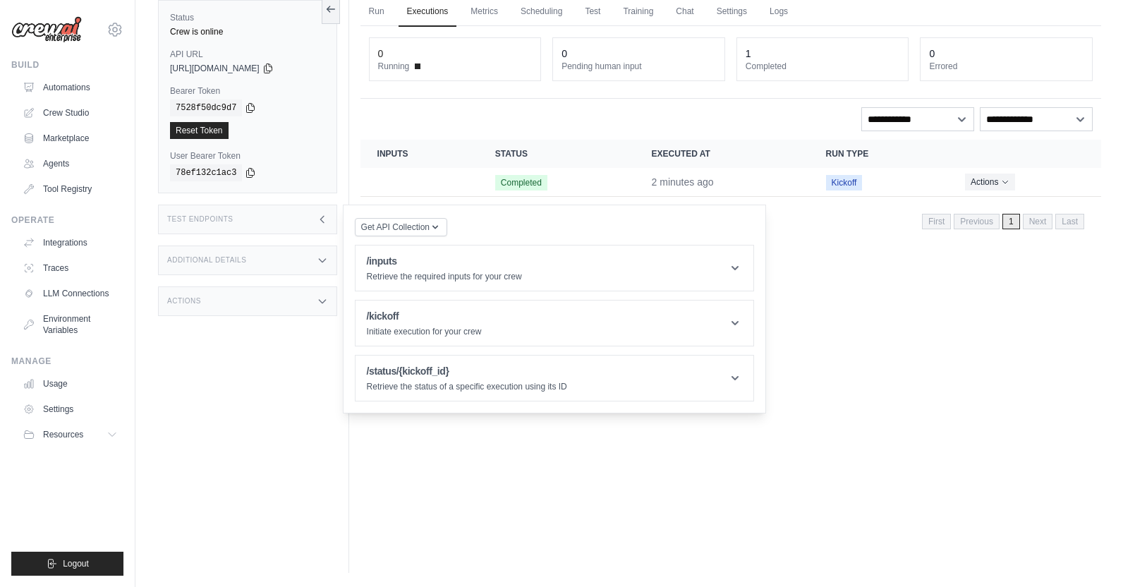
click at [315, 258] on div "Additional Details" at bounding box center [247, 261] width 179 height 30
click at [315, 307] on div "Actions" at bounding box center [247, 301] width 179 height 30
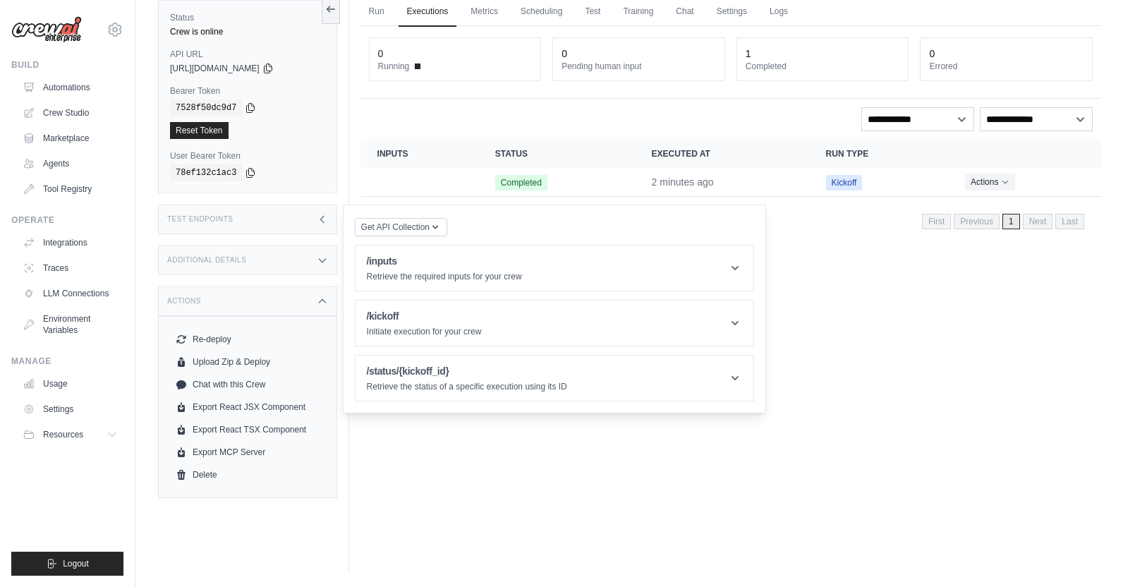
click at [406, 430] on div "Run Executions Metrics Scheduling Test Training Chat Settings Logs 0 Running 0 …" at bounding box center [730, 279] width 763 height 587
click at [825, 301] on div "Run Executions Metrics Scheduling Test Training Chat Settings Logs 0 Running 0 …" at bounding box center [730, 279] width 763 height 587
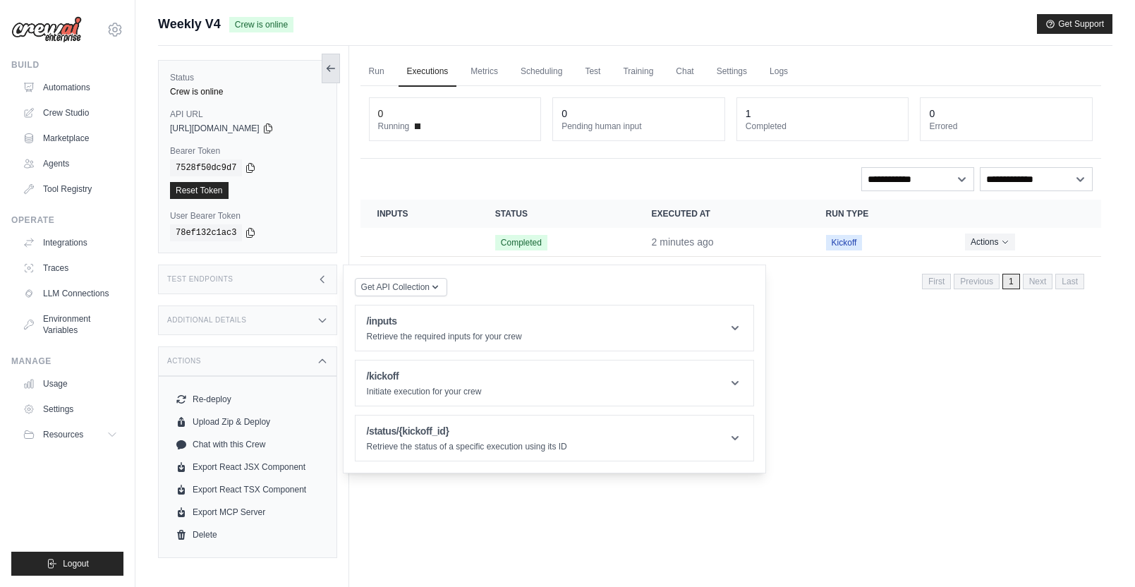
click at [334, 66] on icon at bounding box center [330, 68] width 11 height 11
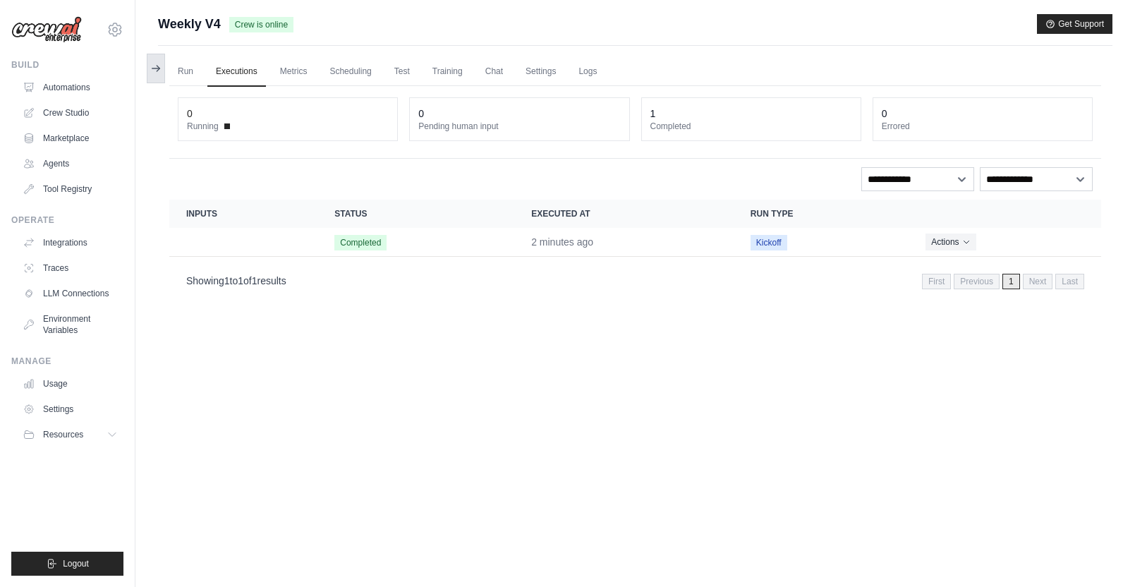
click at [153, 70] on icon at bounding box center [155, 68] width 11 height 11
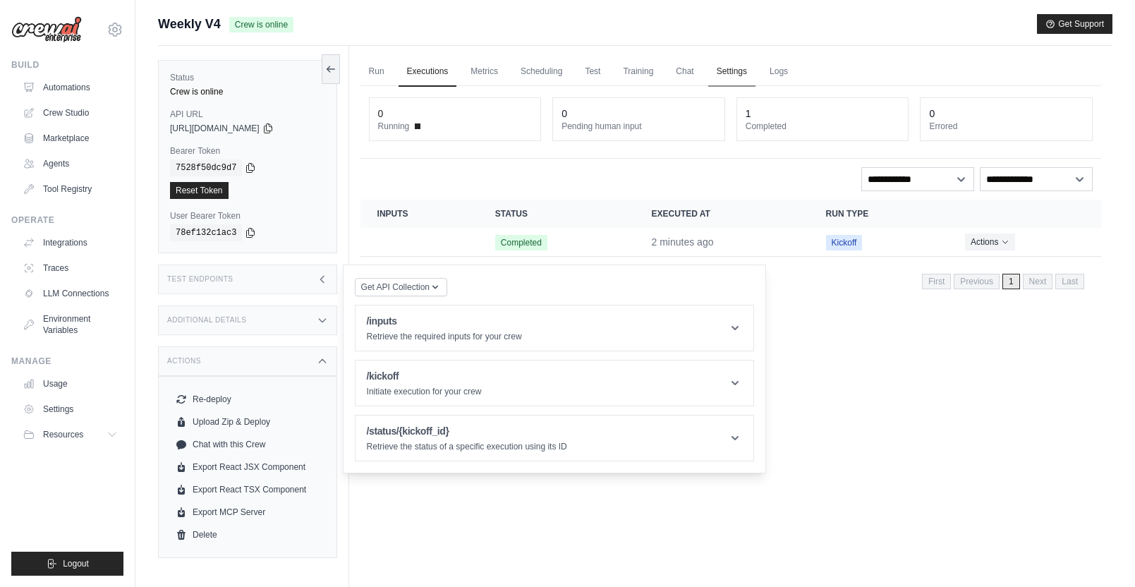
click at [746, 76] on link "Settings" at bounding box center [731, 72] width 47 height 30
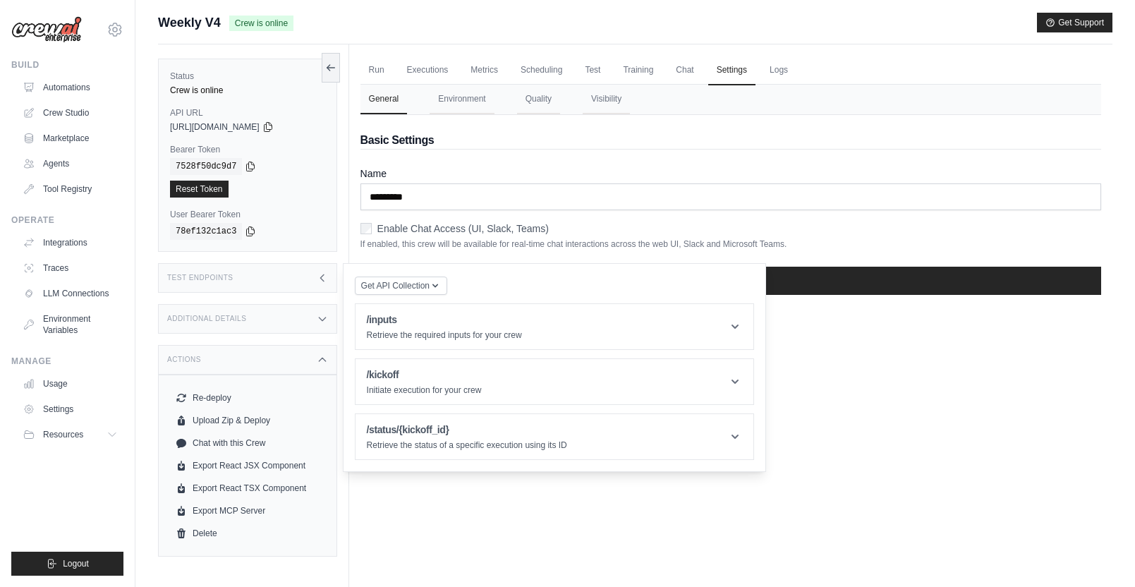
click at [938, 356] on div "Run Executions Metrics Scheduling Test Training Chat Settings Logs 0 Running 0 …" at bounding box center [730, 337] width 763 height 587
click at [59, 80] on link "Automations" at bounding box center [71, 87] width 107 height 23
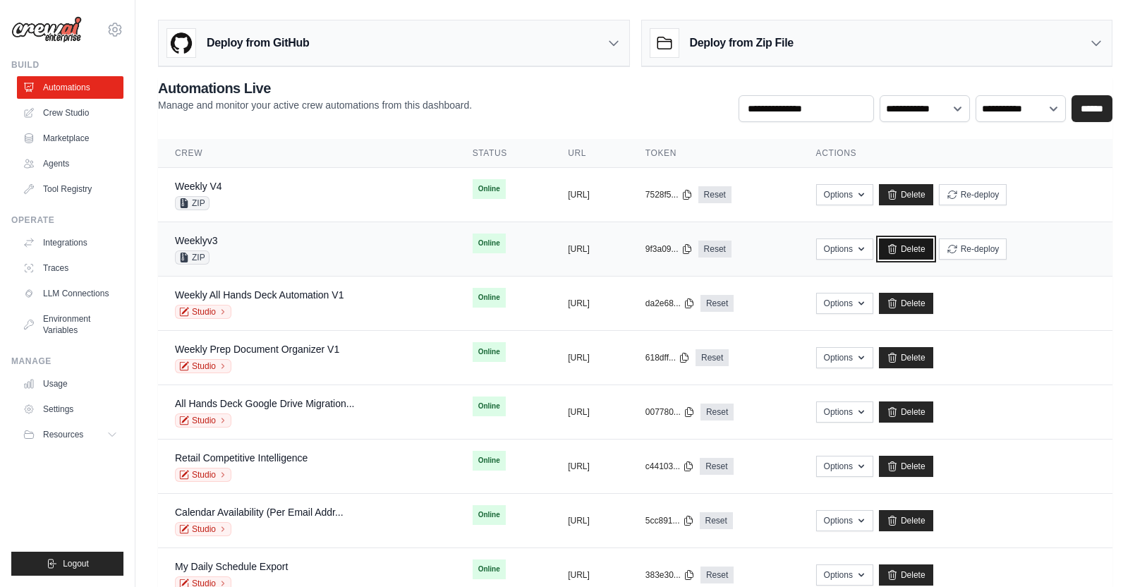
click at [933, 243] on link "Delete" at bounding box center [906, 248] width 54 height 21
